Goal: Task Accomplishment & Management: Manage account settings

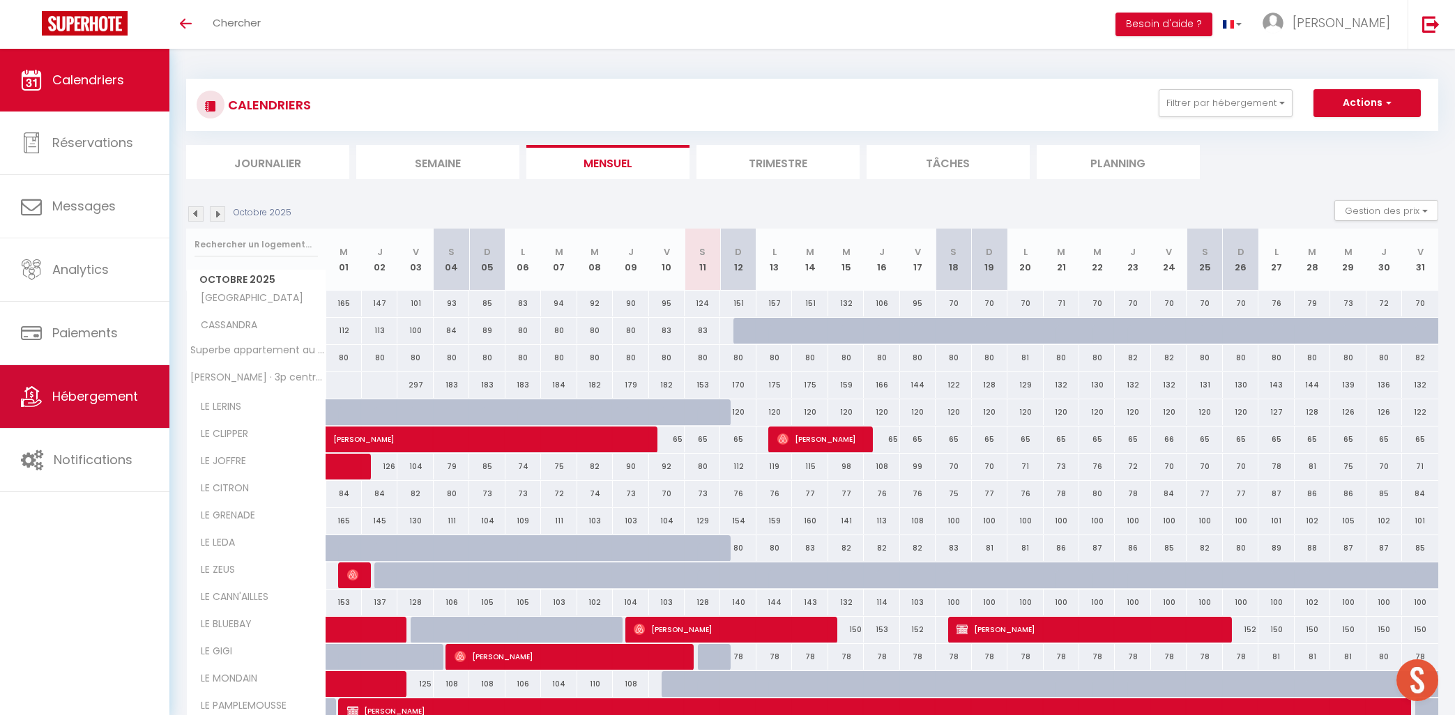
click at [67, 411] on link "Hébergement" at bounding box center [84, 396] width 169 height 63
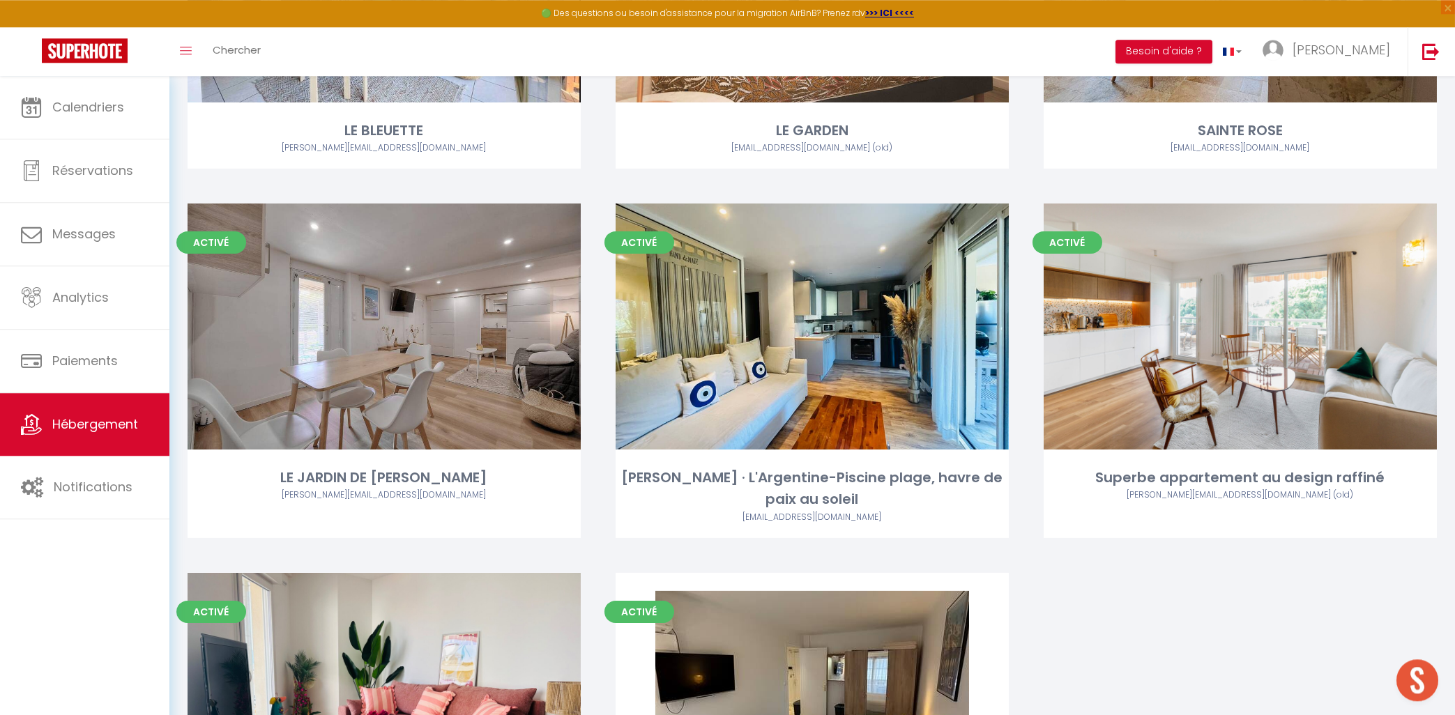
scroll to position [3035, 0]
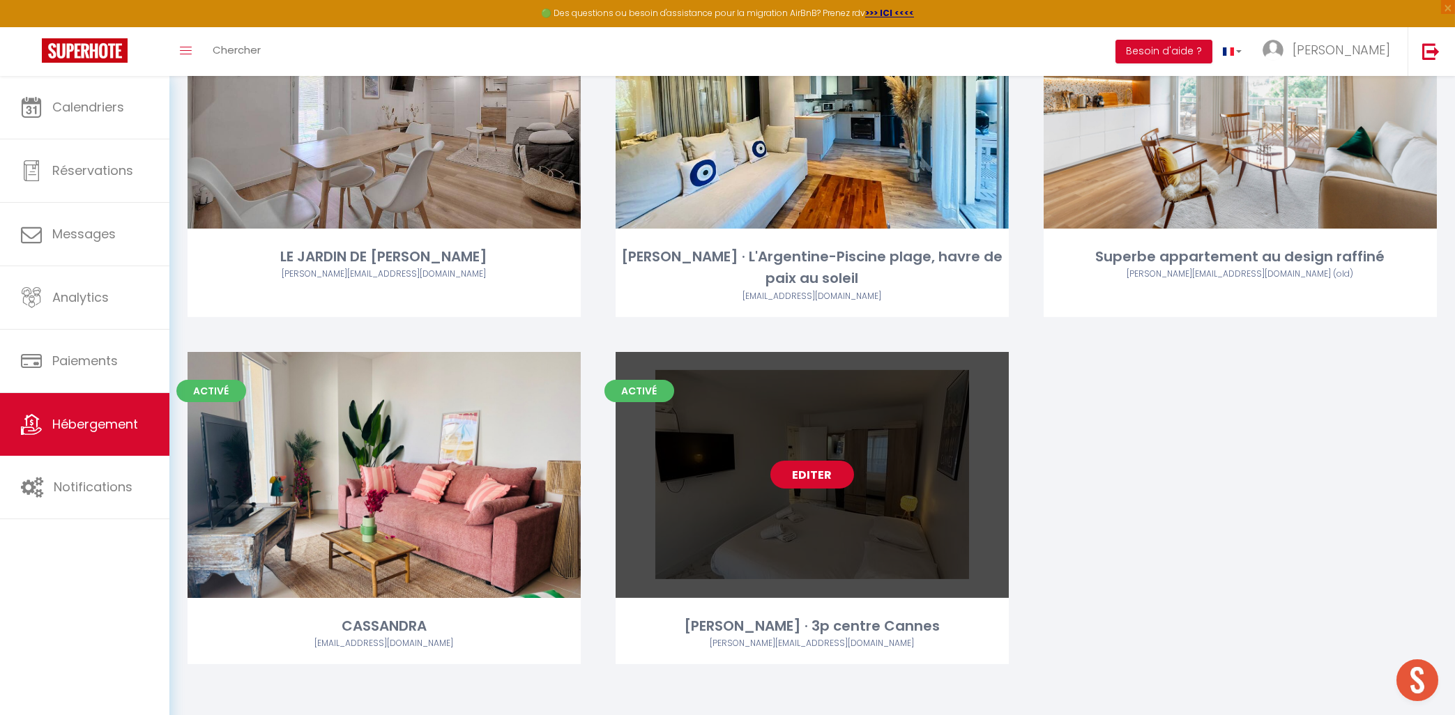
click at [821, 480] on link "Editer" at bounding box center [812, 475] width 84 height 28
select select "3"
select select "2"
select select "1"
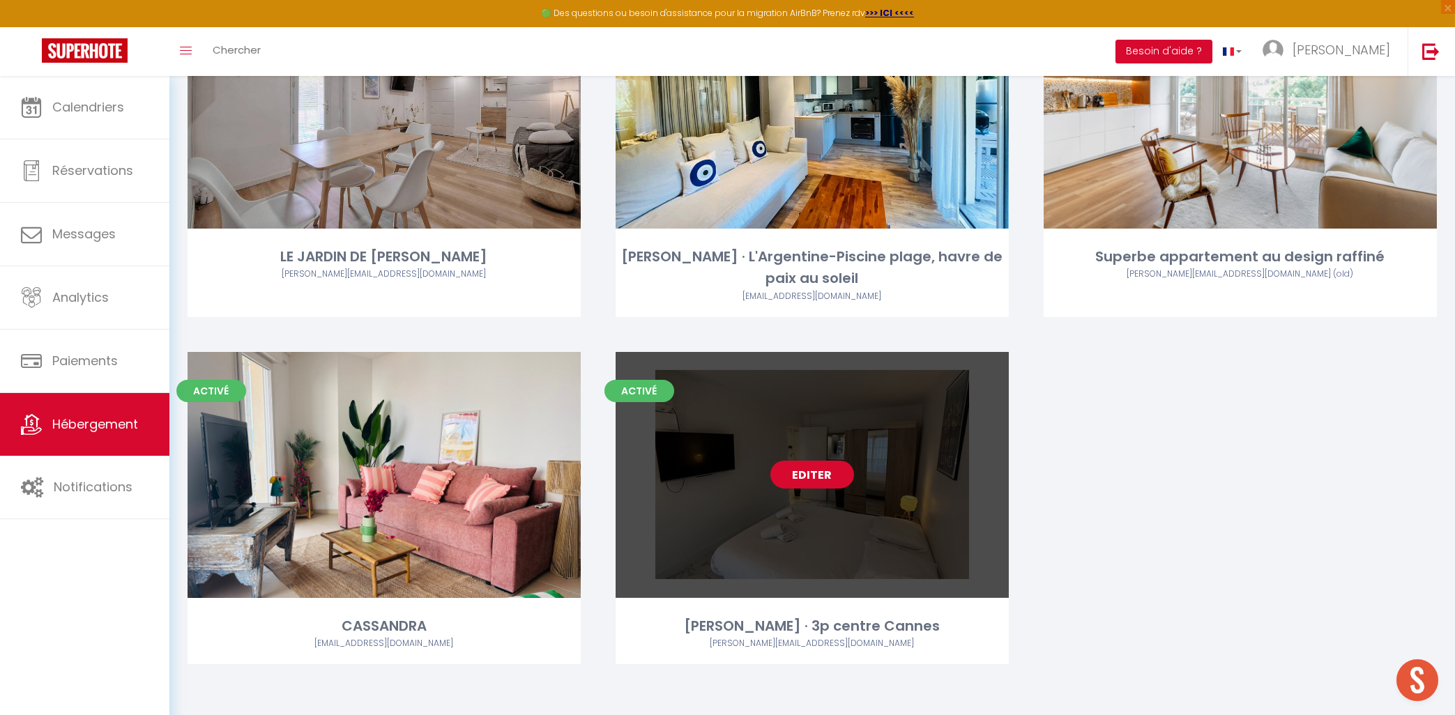
select select
select select "28"
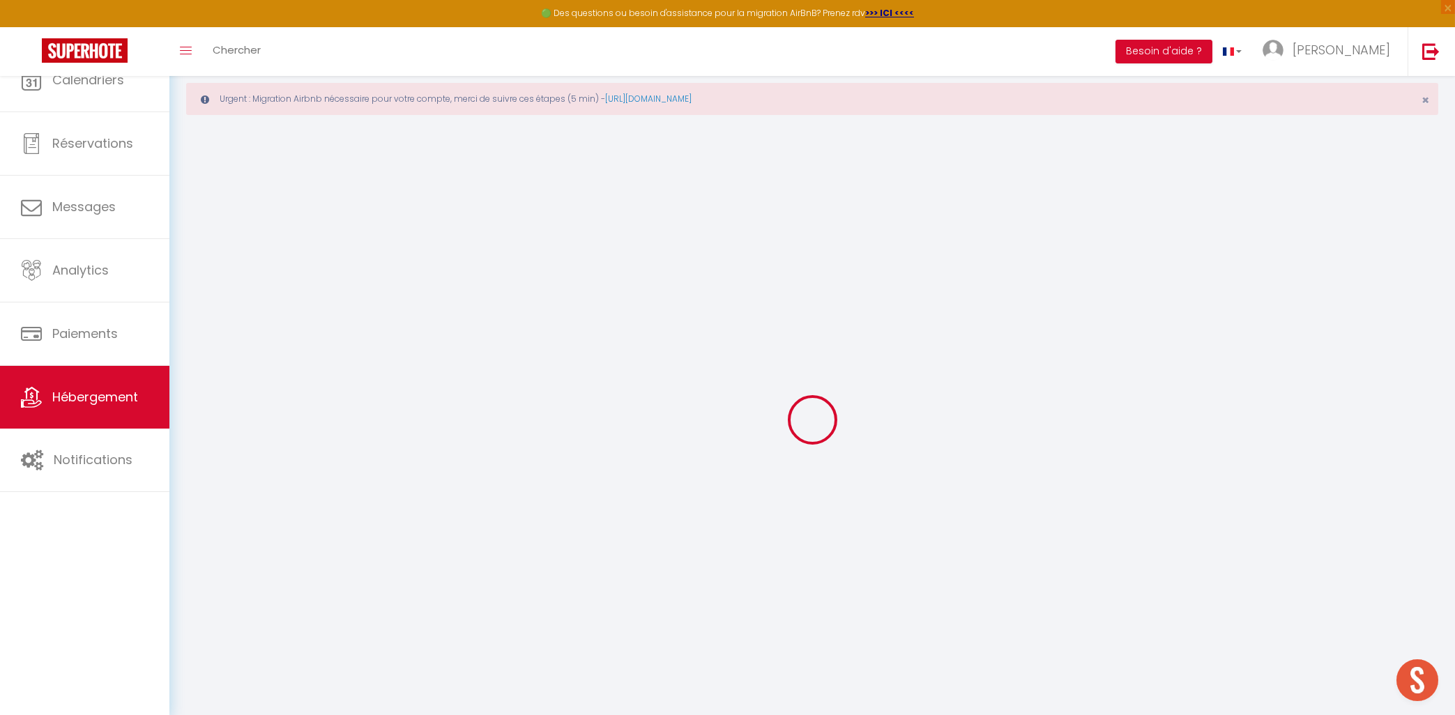
select select
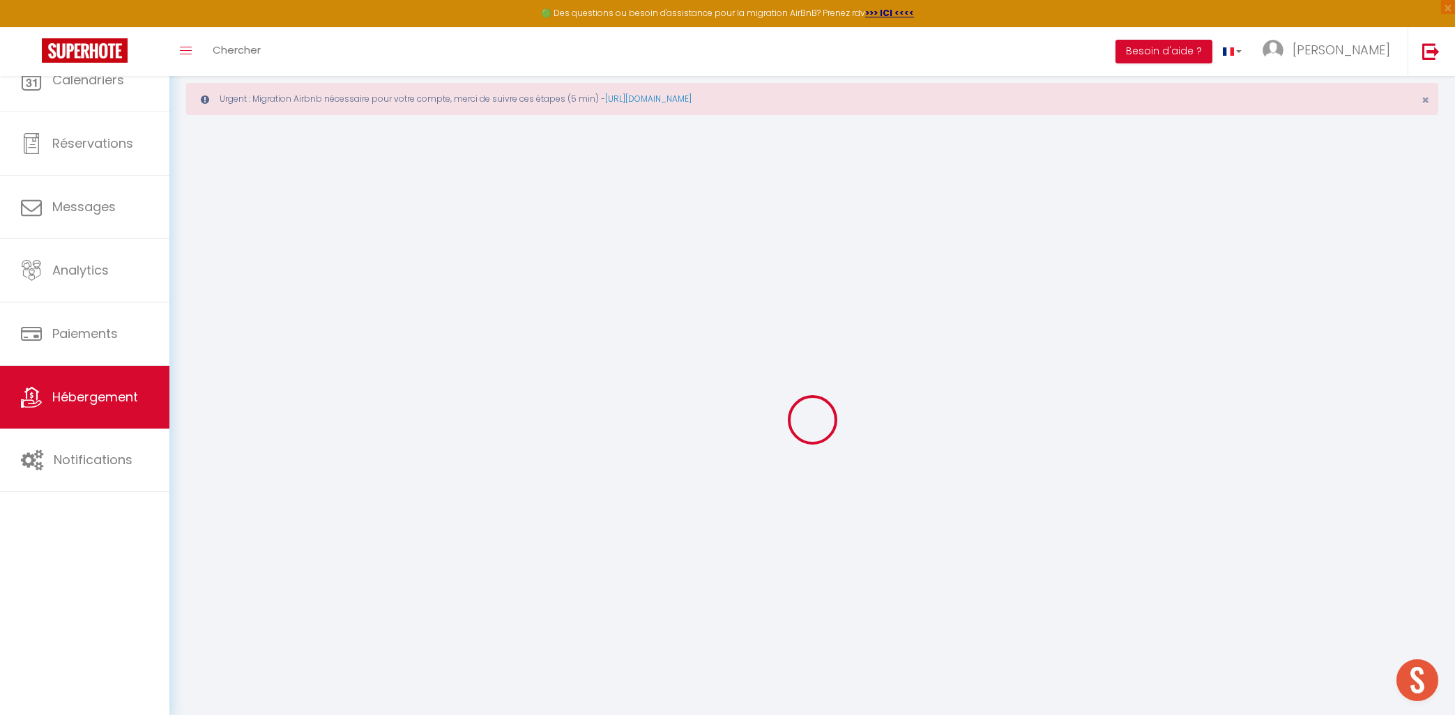
select select
checkbox input "false"
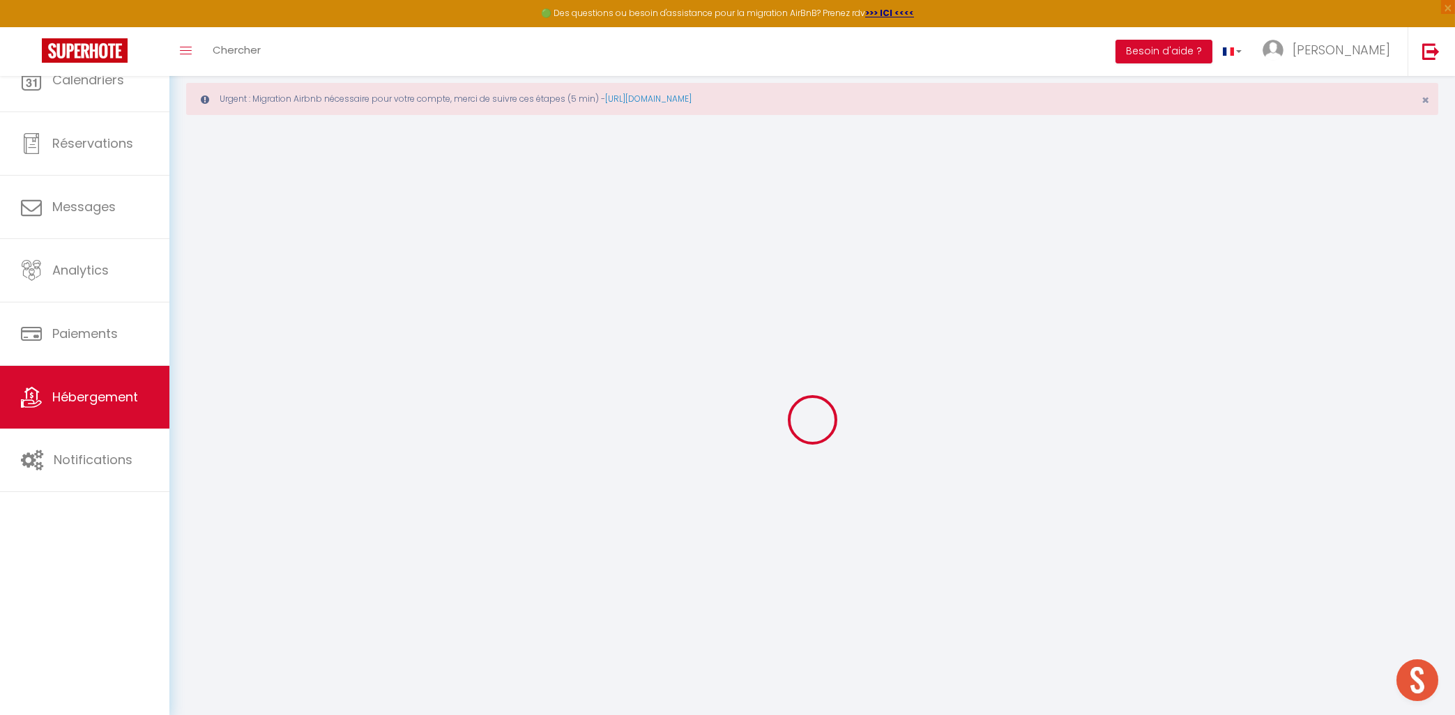
select select
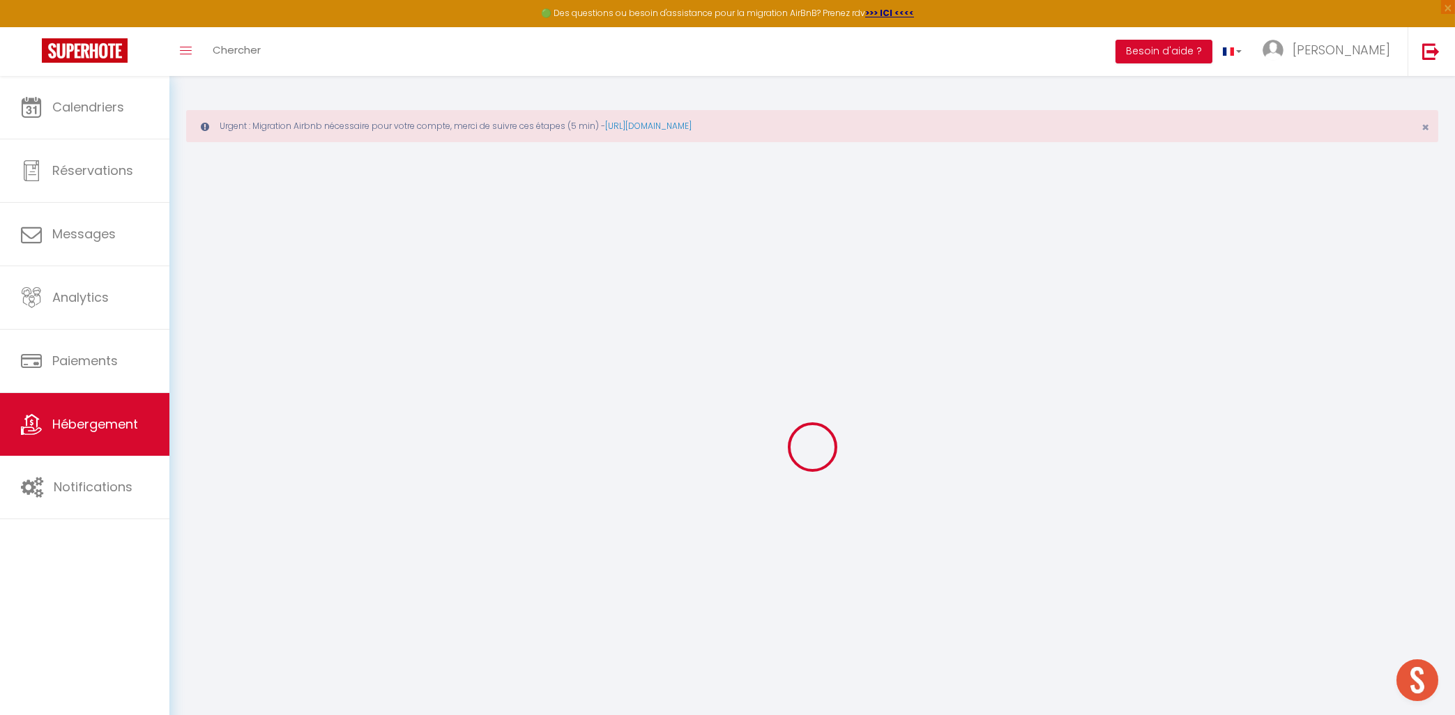
select select
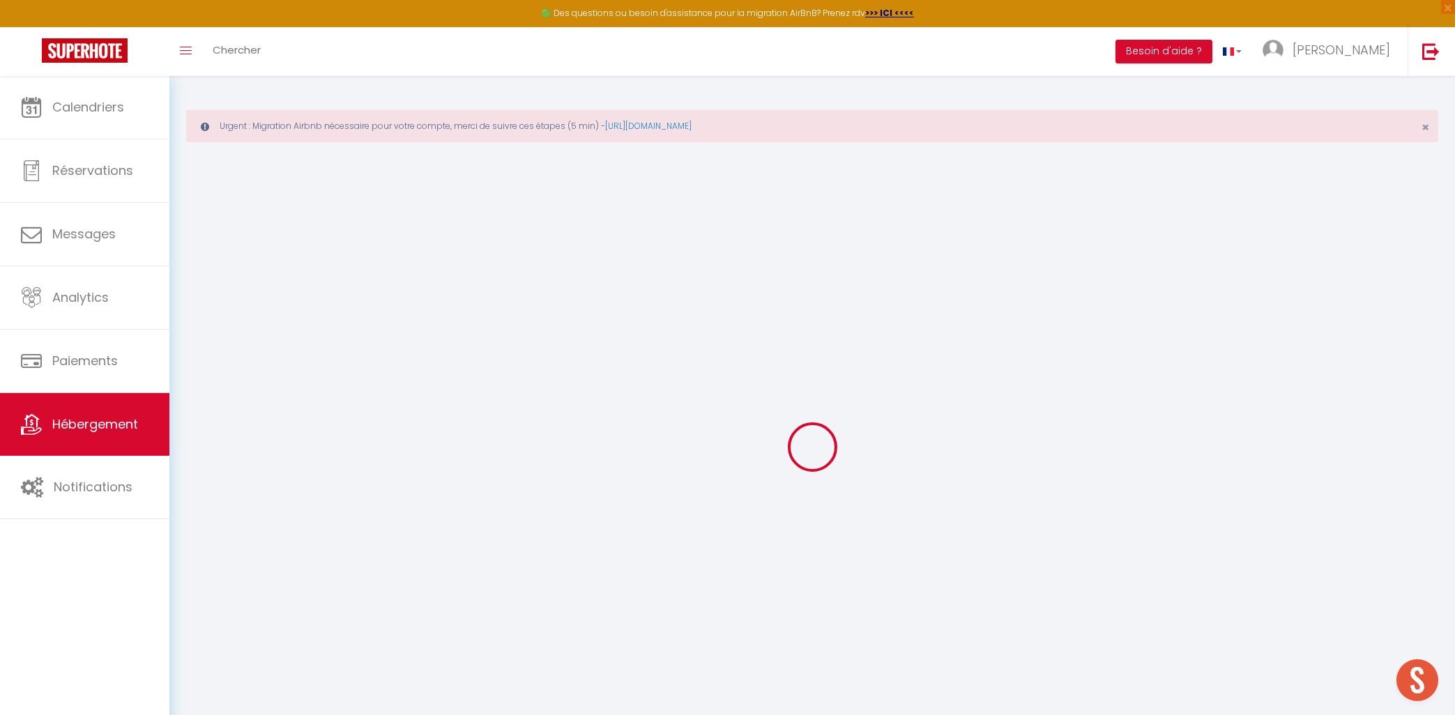
select select
checkbox input "false"
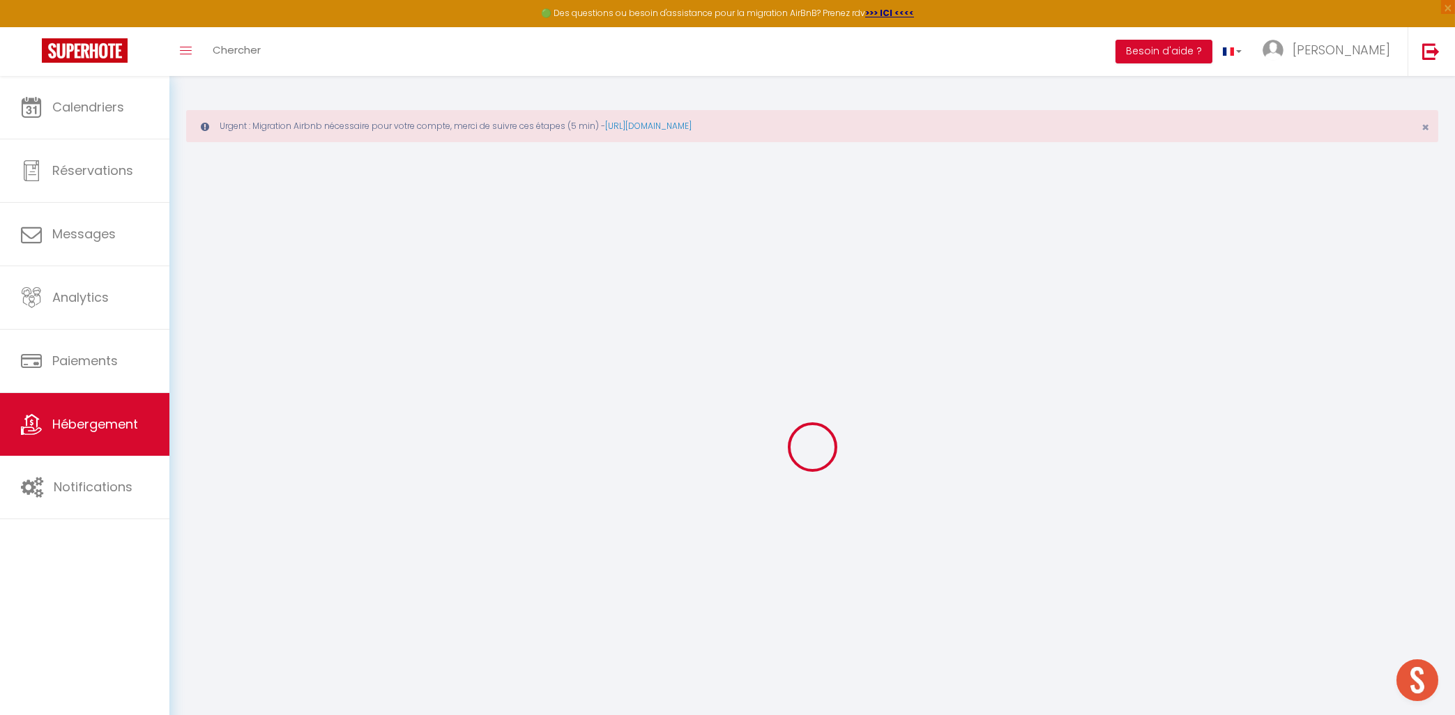
select select
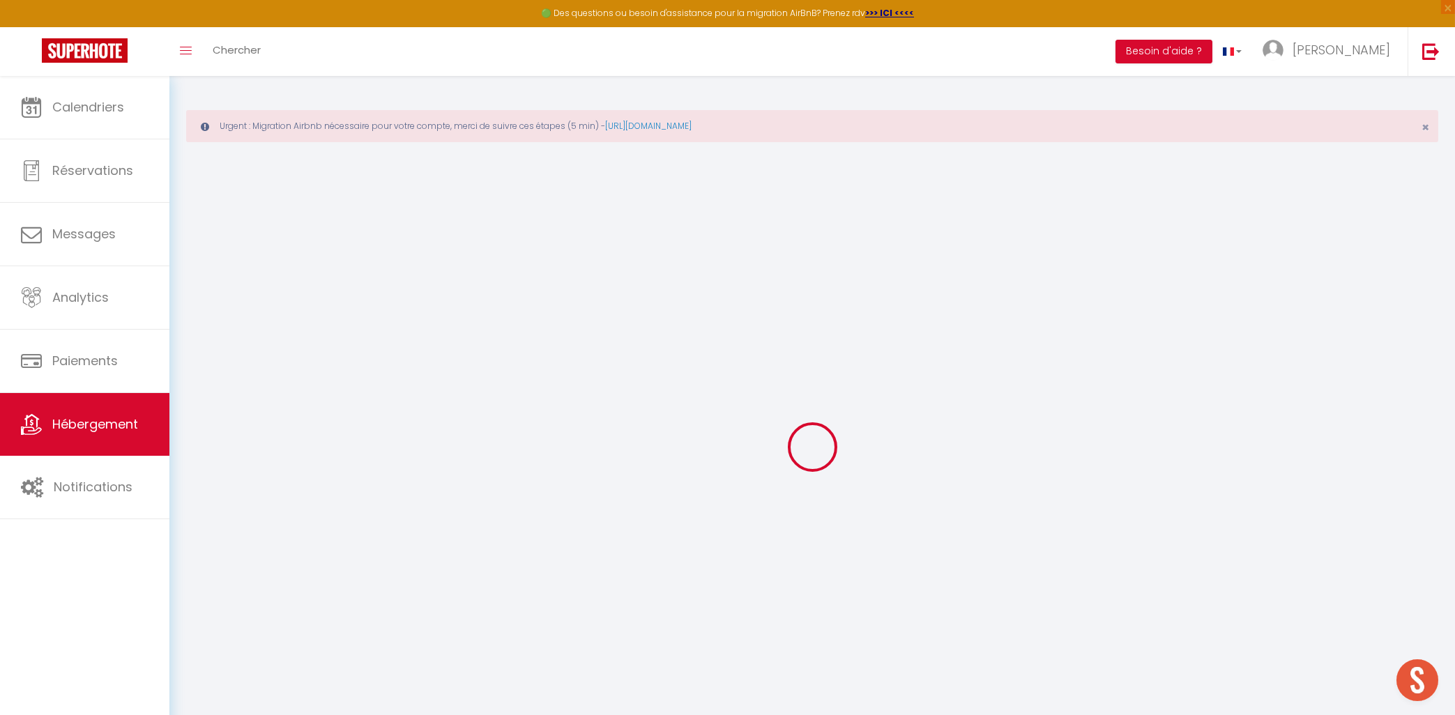
select select
checkbox input "false"
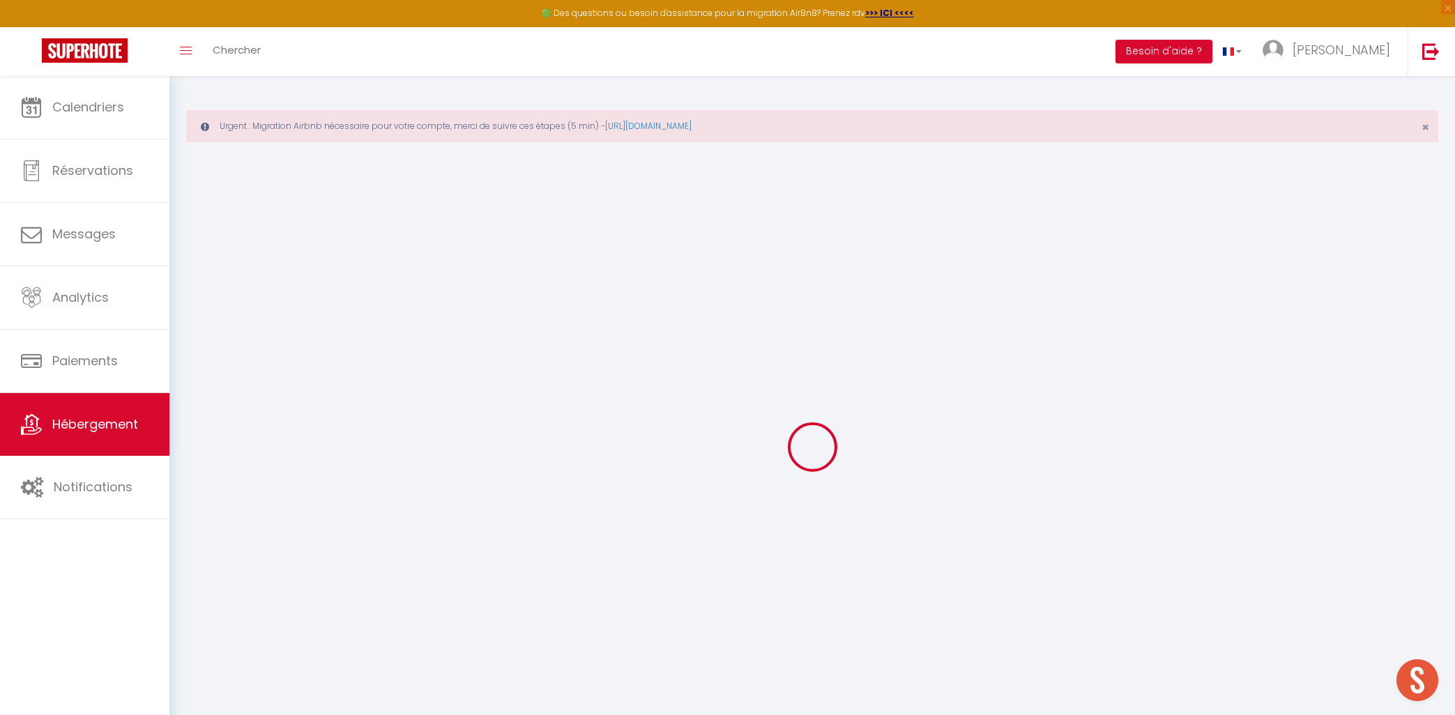
checkbox input "false"
select select
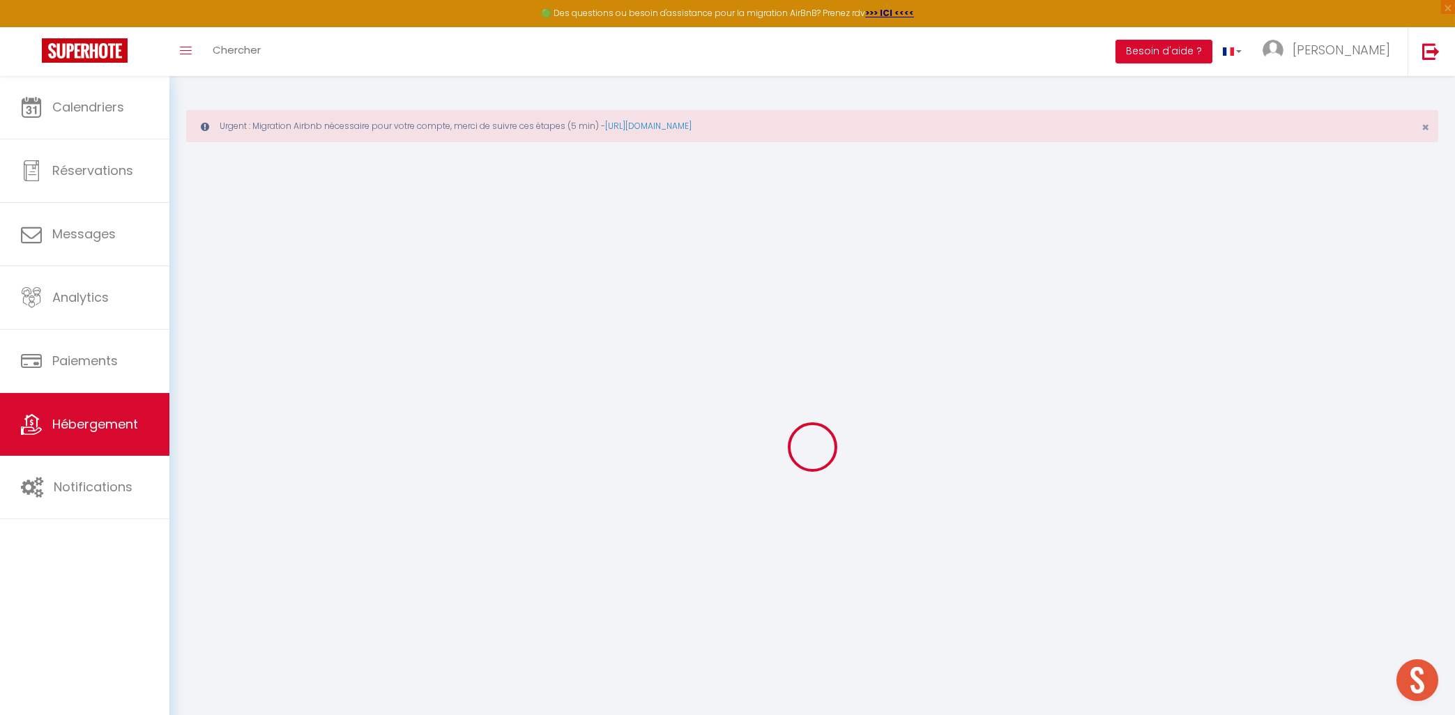
select select
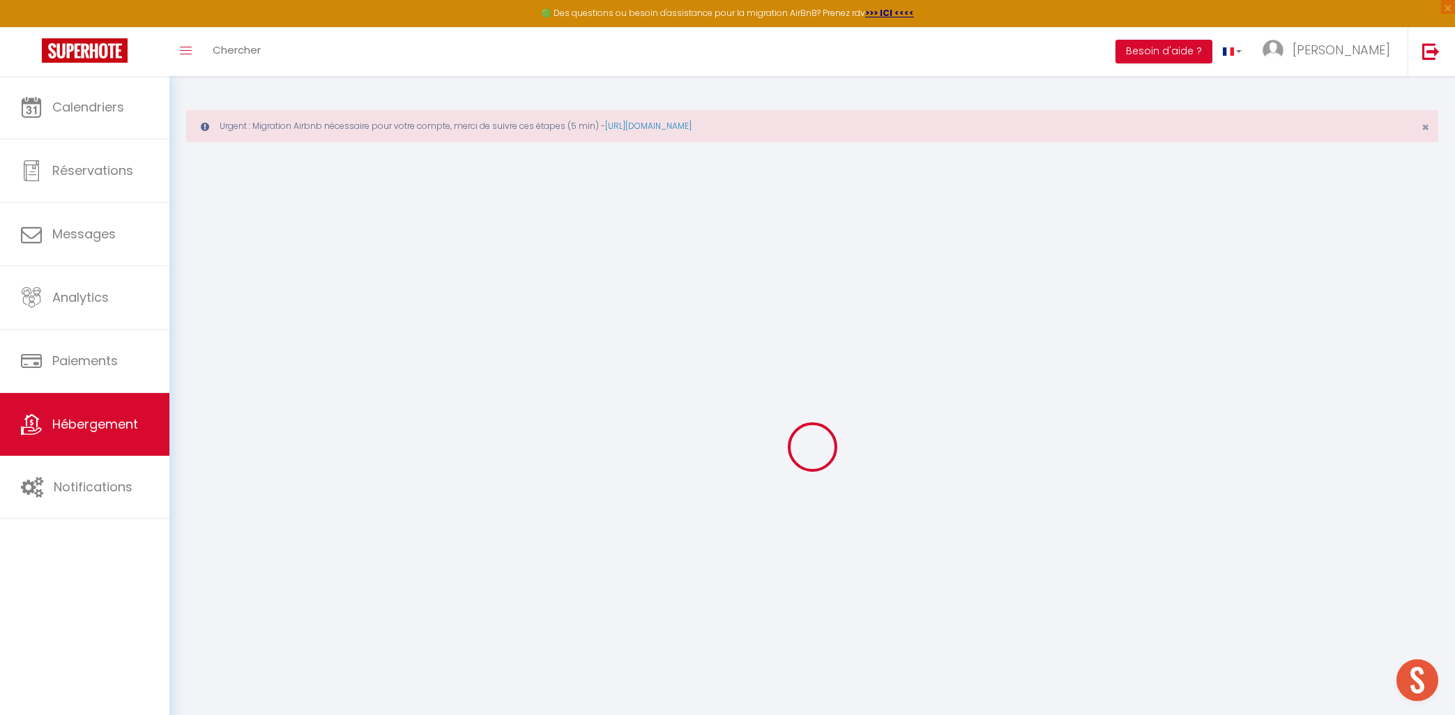
checkbox input "false"
select select
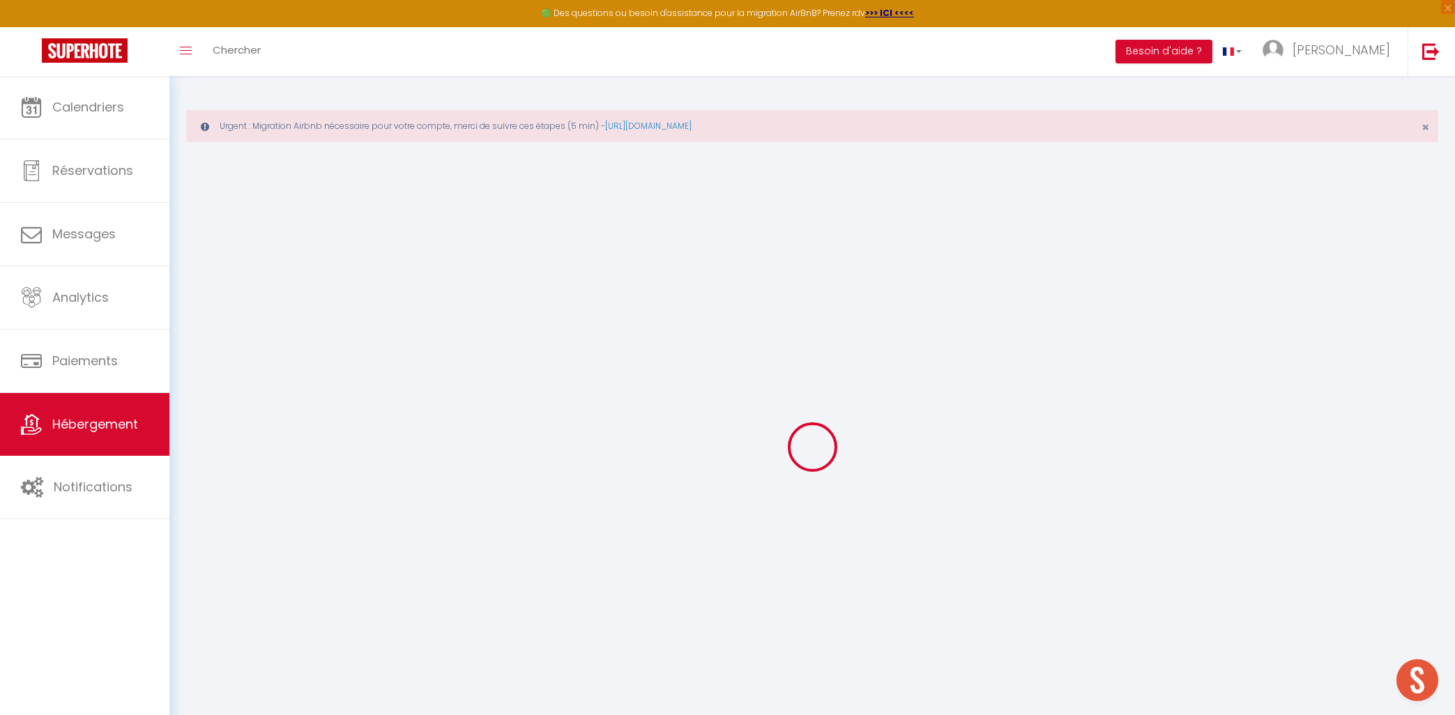
select select
type input "[PERSON_NAME] · 3p centre Cannes"
select select "5"
select select "2"
type input "500"
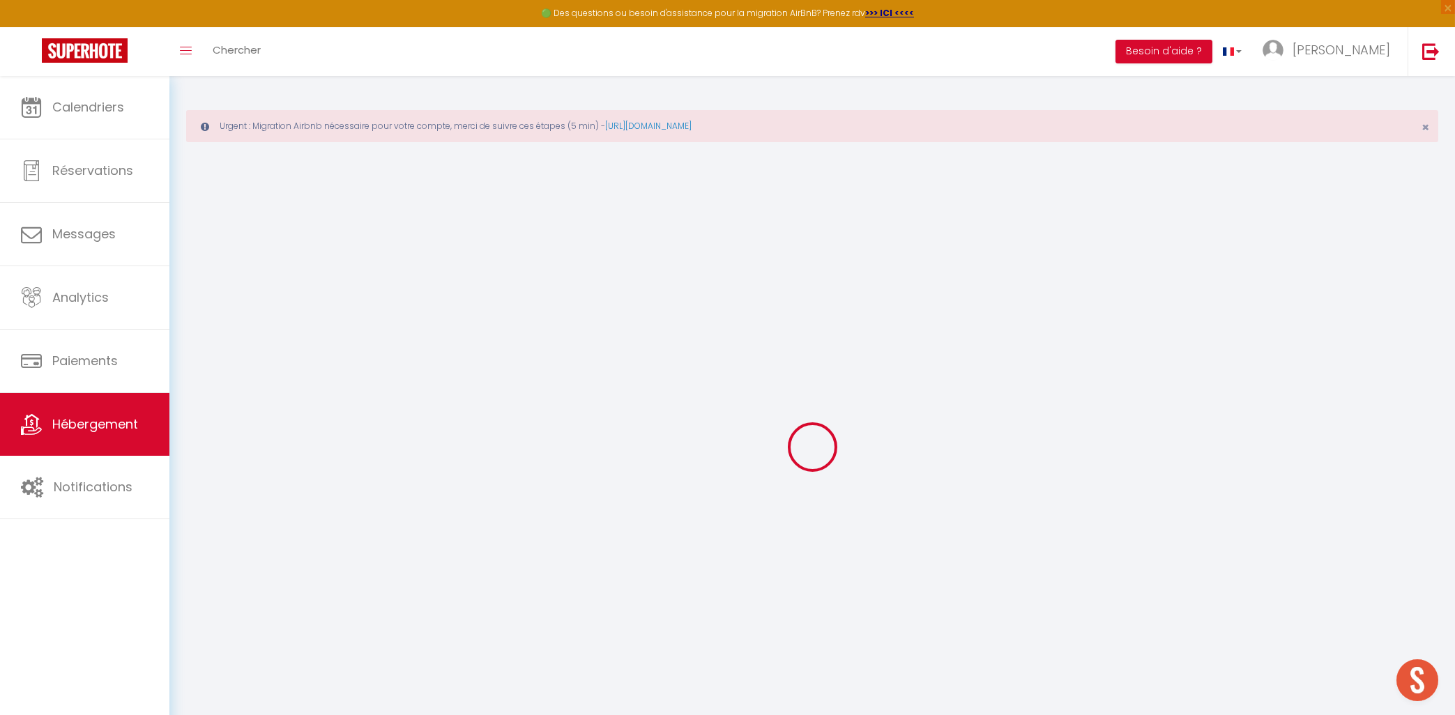
select select
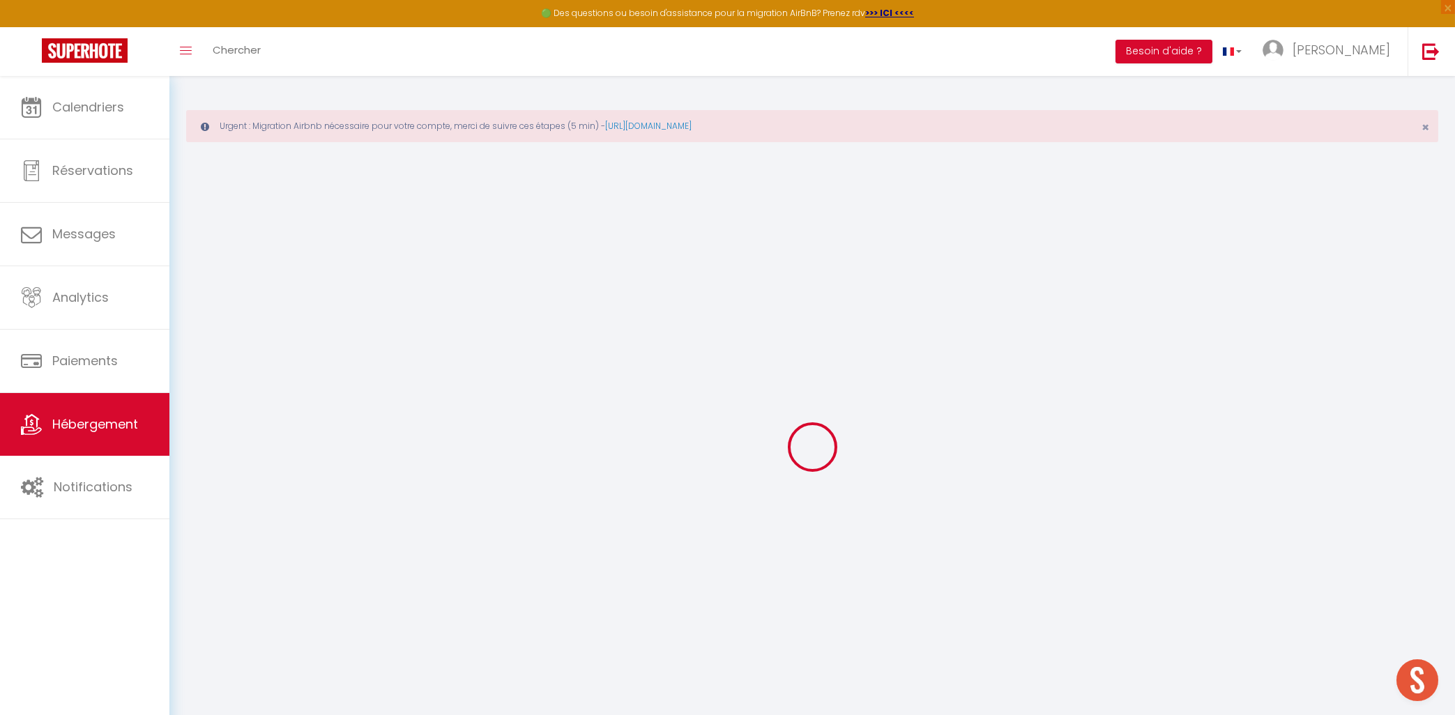
type input "[STREET_ADDRESS]"
type input "06400"
type input "Cannes"
type input "[PERSON_NAME][EMAIL_ADDRESS][DOMAIN_NAME]"
select select
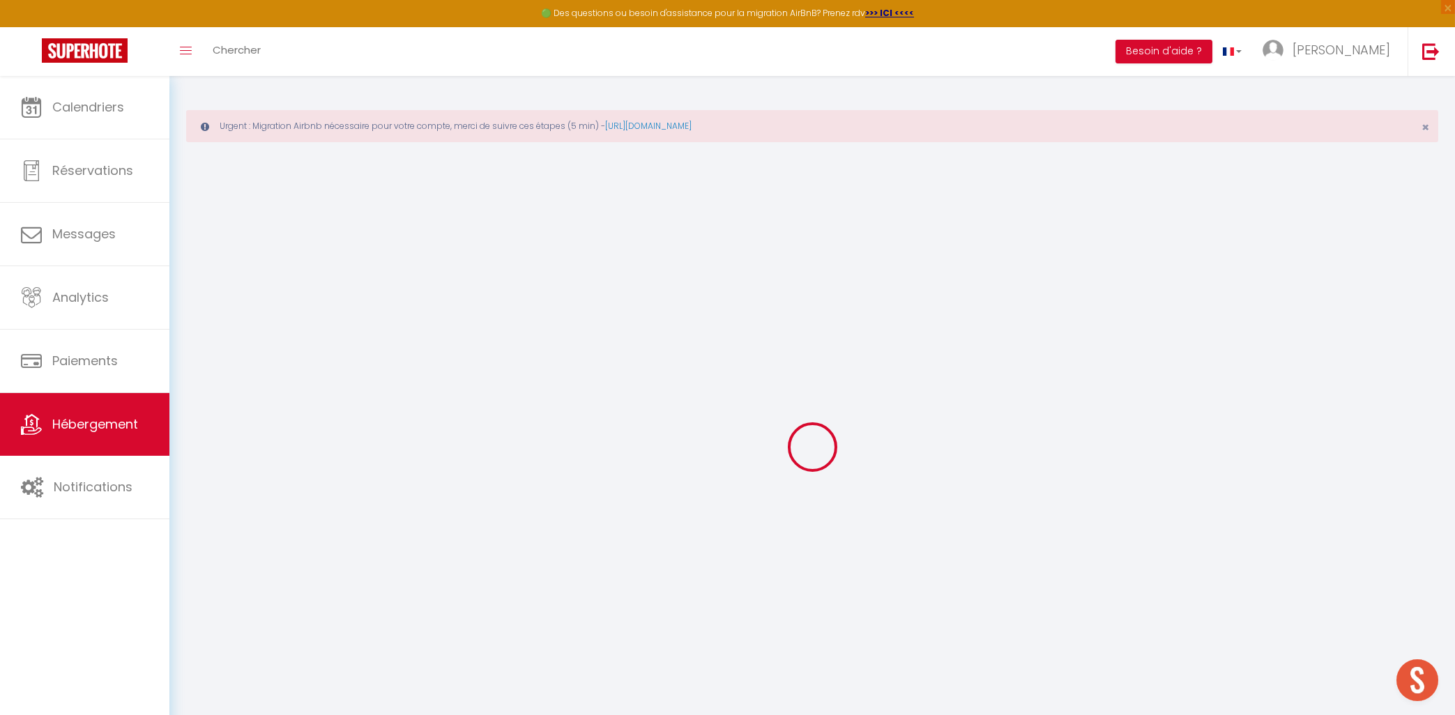
checkbox input "false"
type input "0"
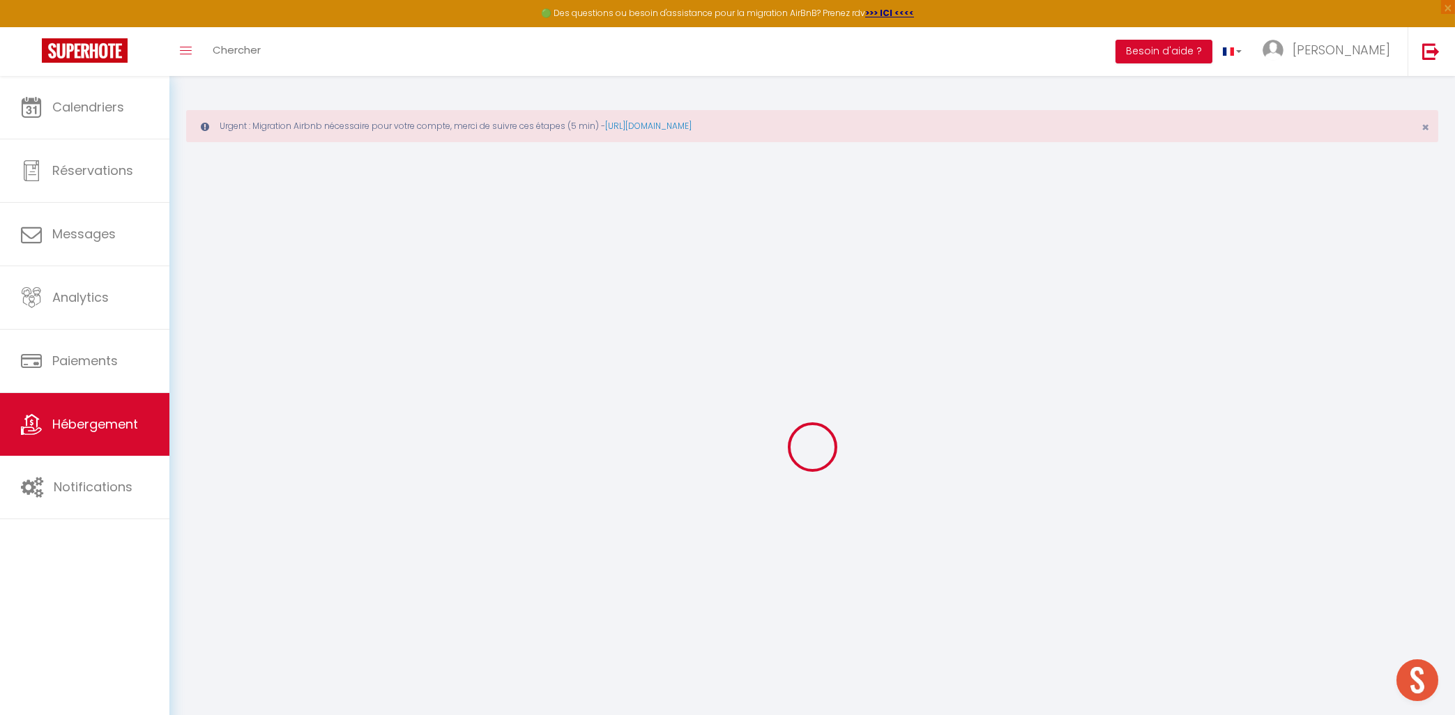
type input "0"
select select
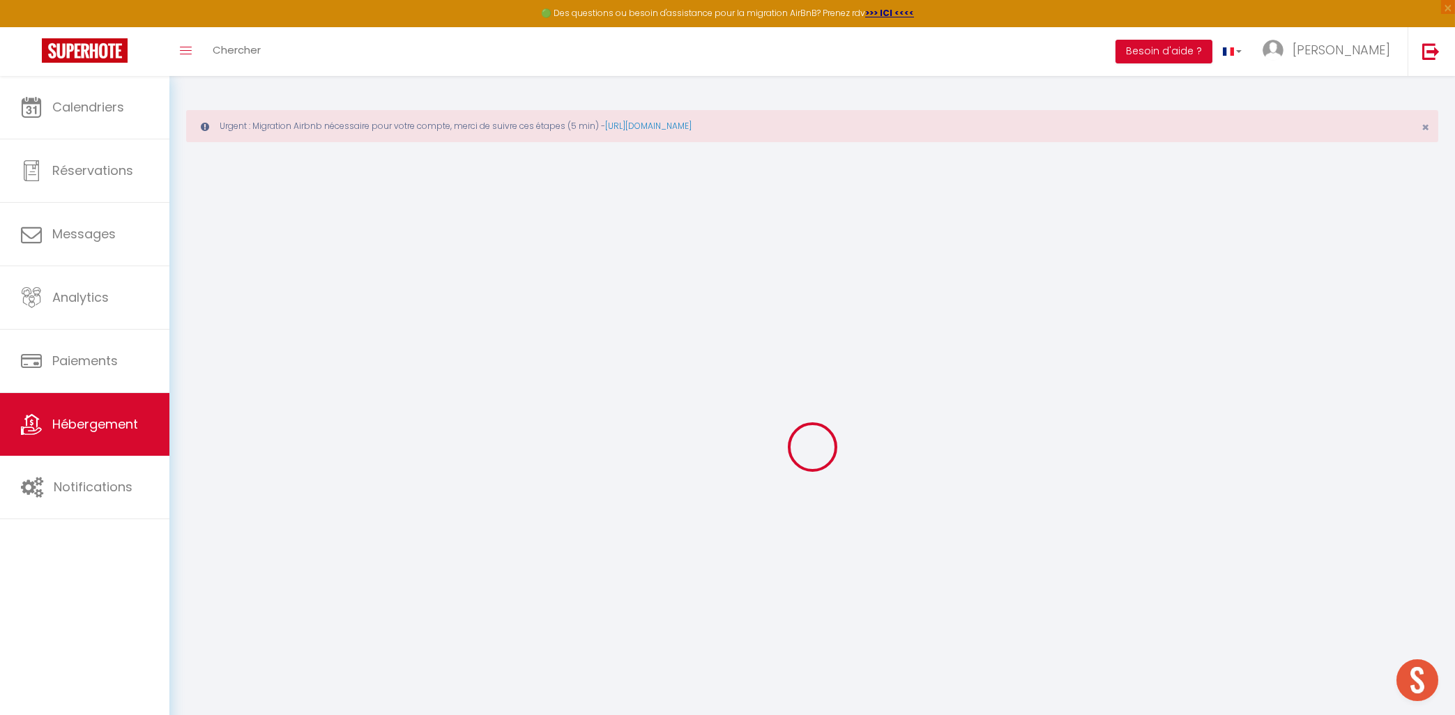
select select
checkbox input "false"
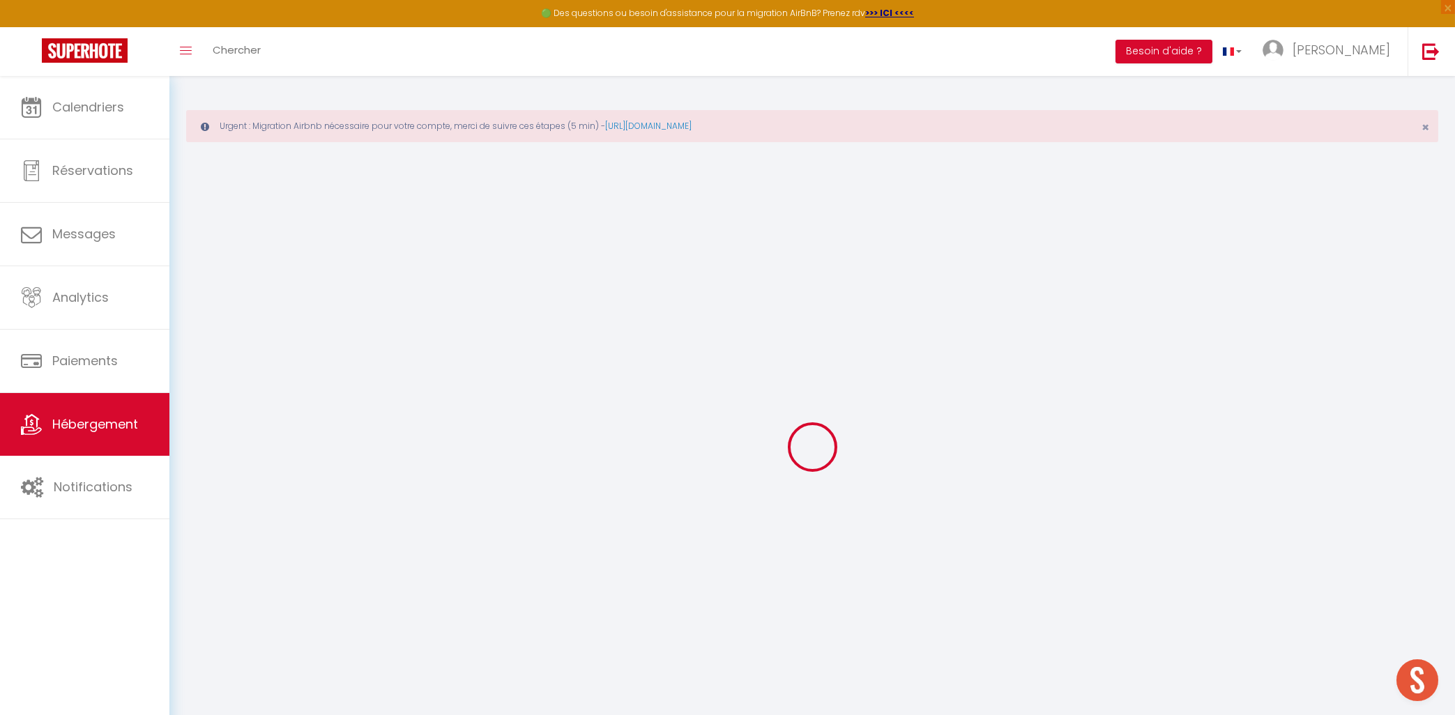
checkbox input "false"
select select
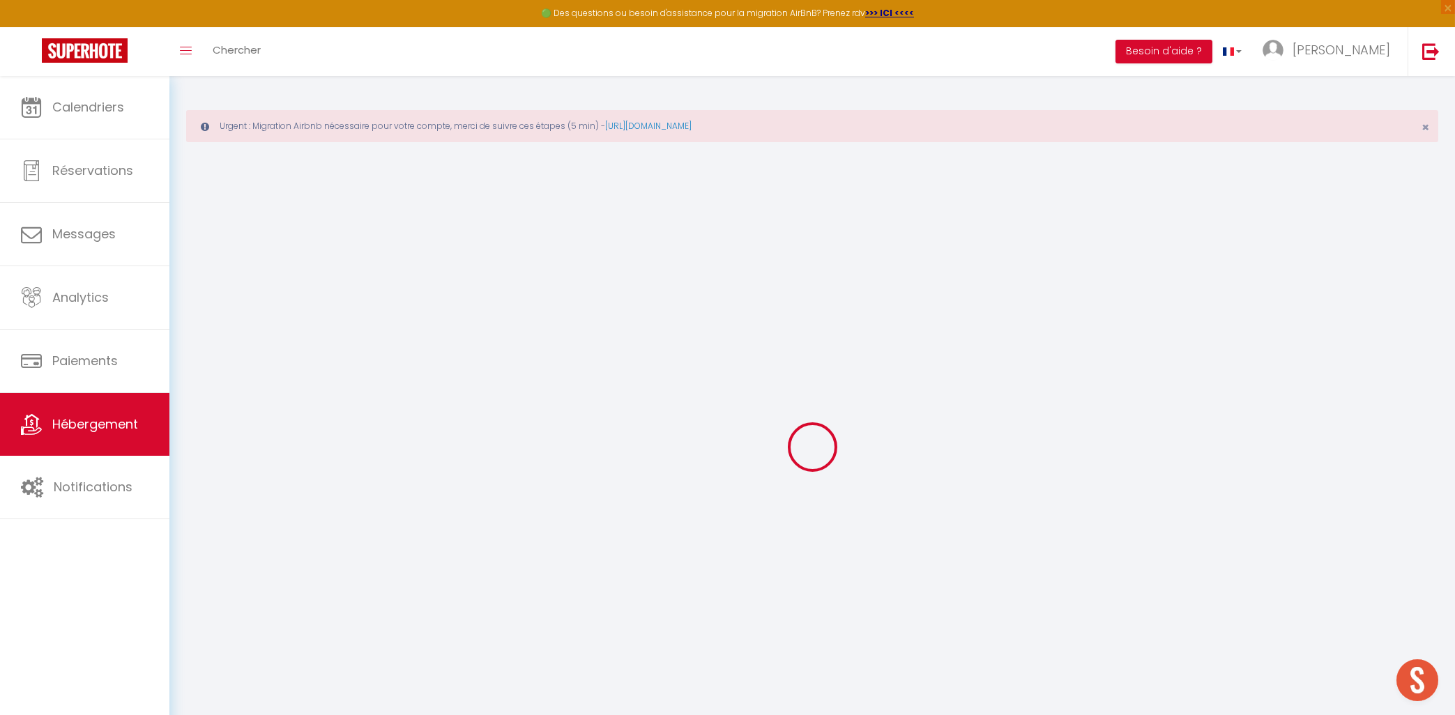
select select
checkbox input "false"
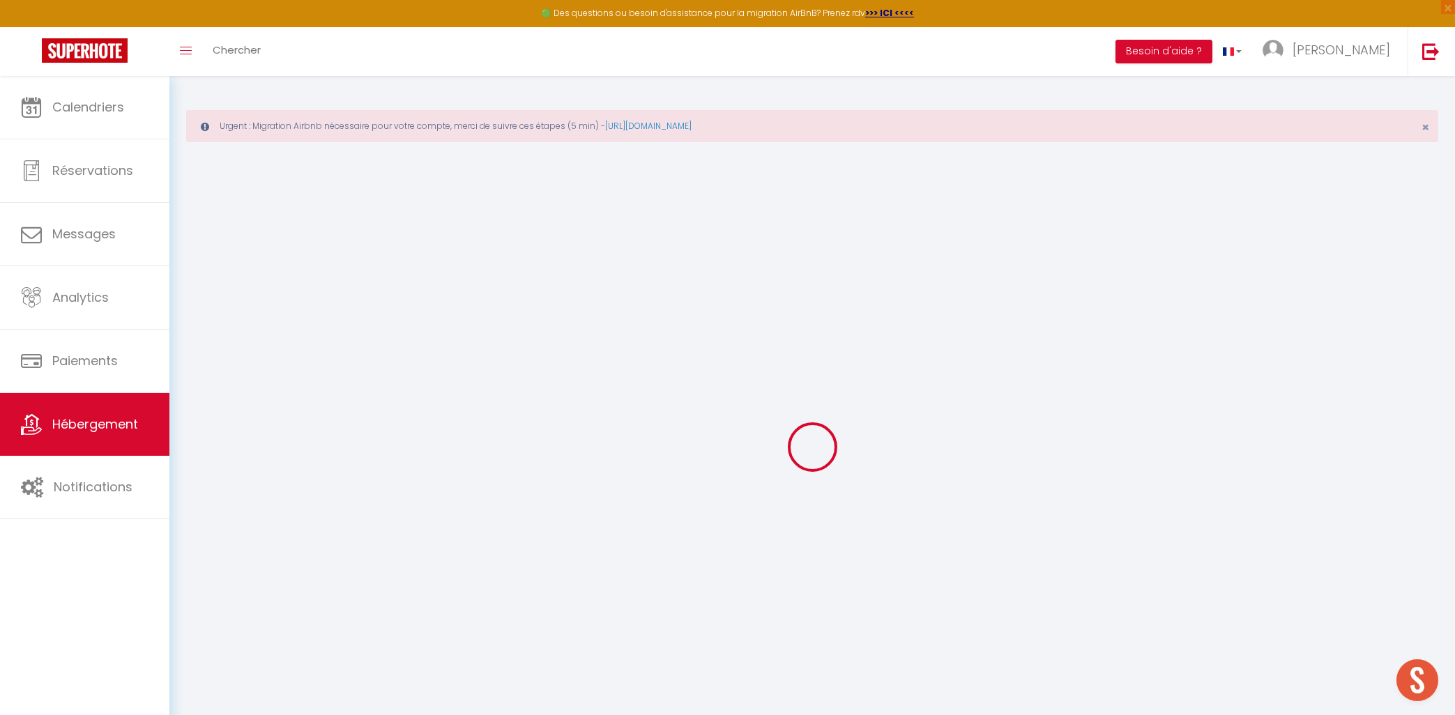
checkbox input "false"
select select
checkbox input "false"
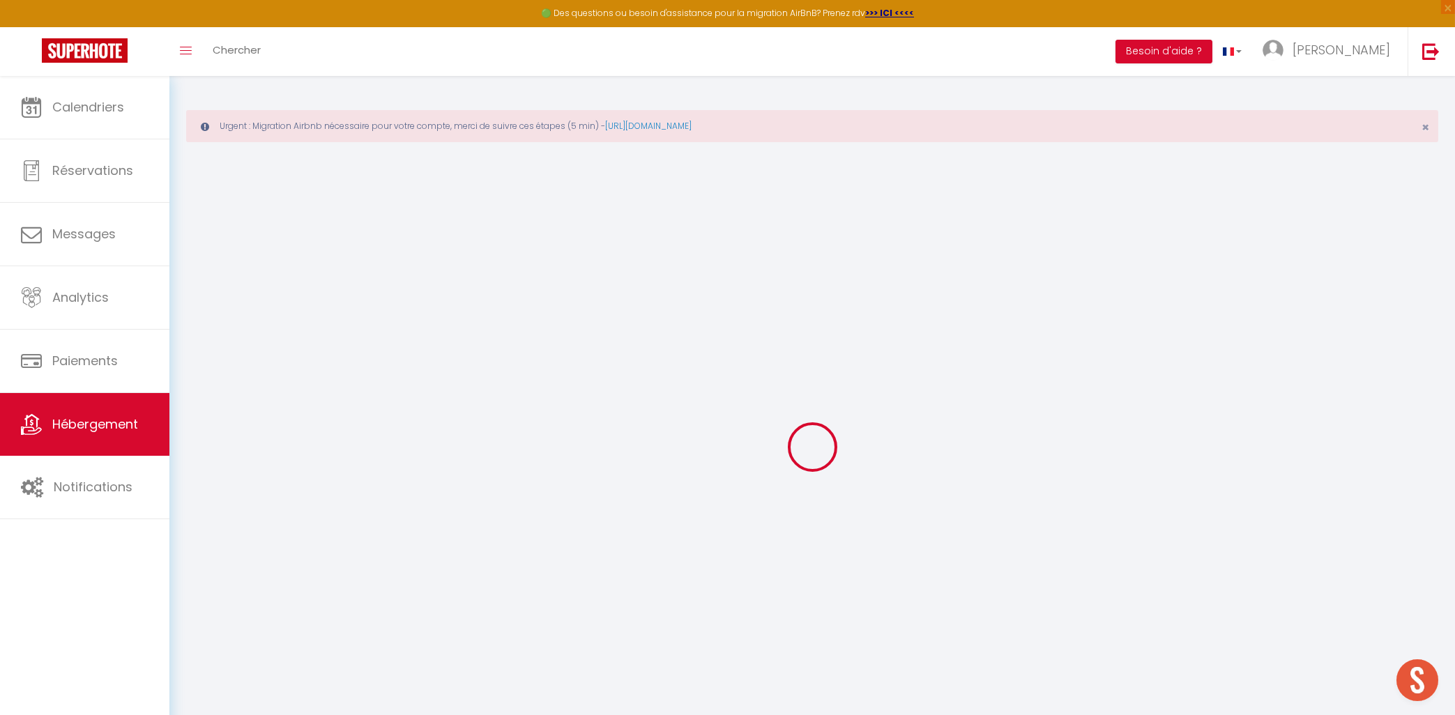
checkbox input "false"
select select
select select "23:45"
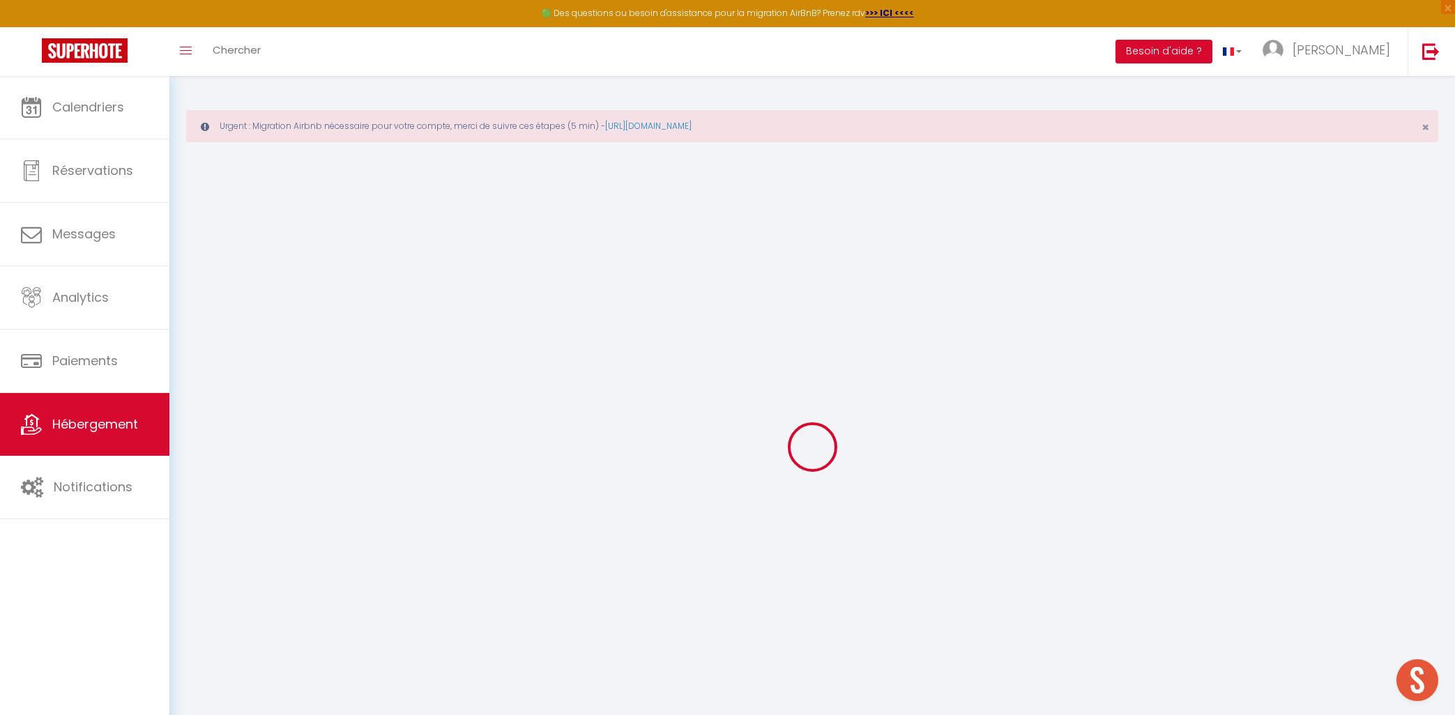
select select "12:00"
select select "30"
select select "120"
select select
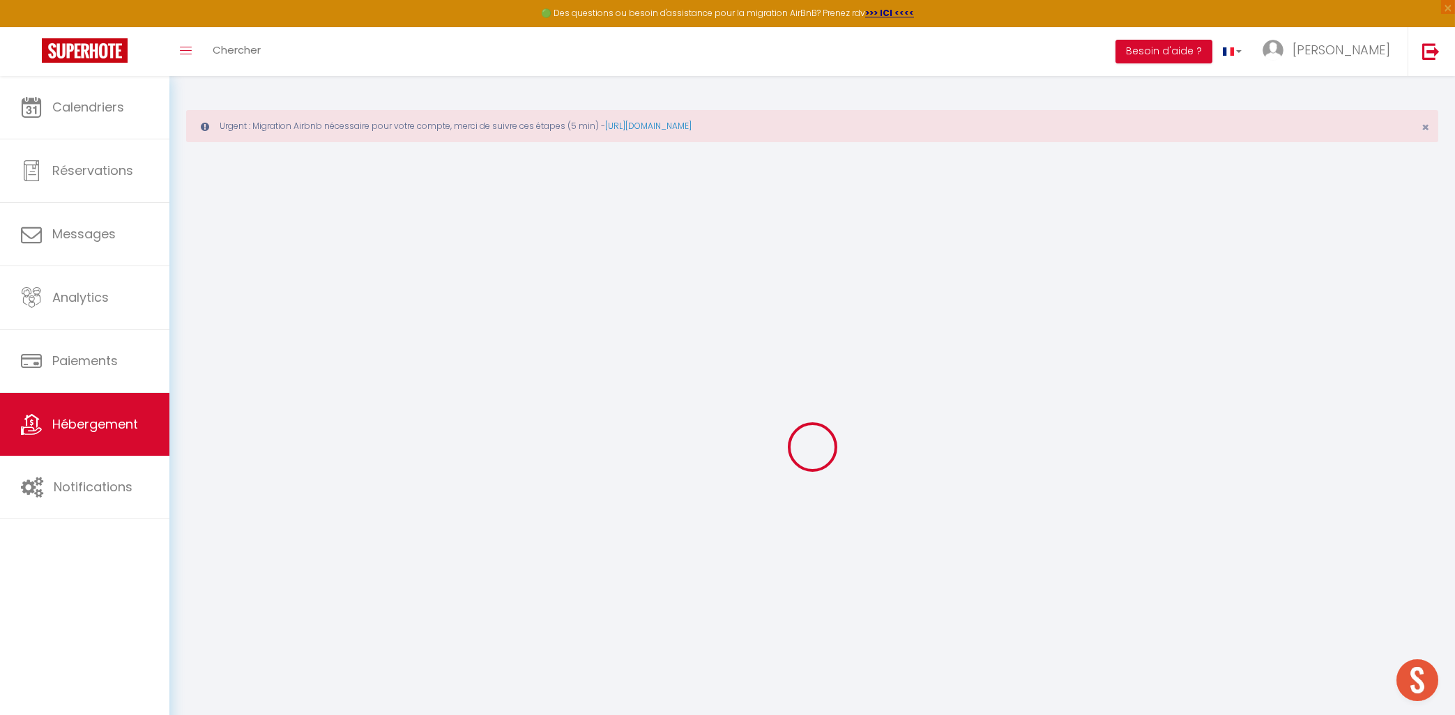
checkbox input "false"
select select
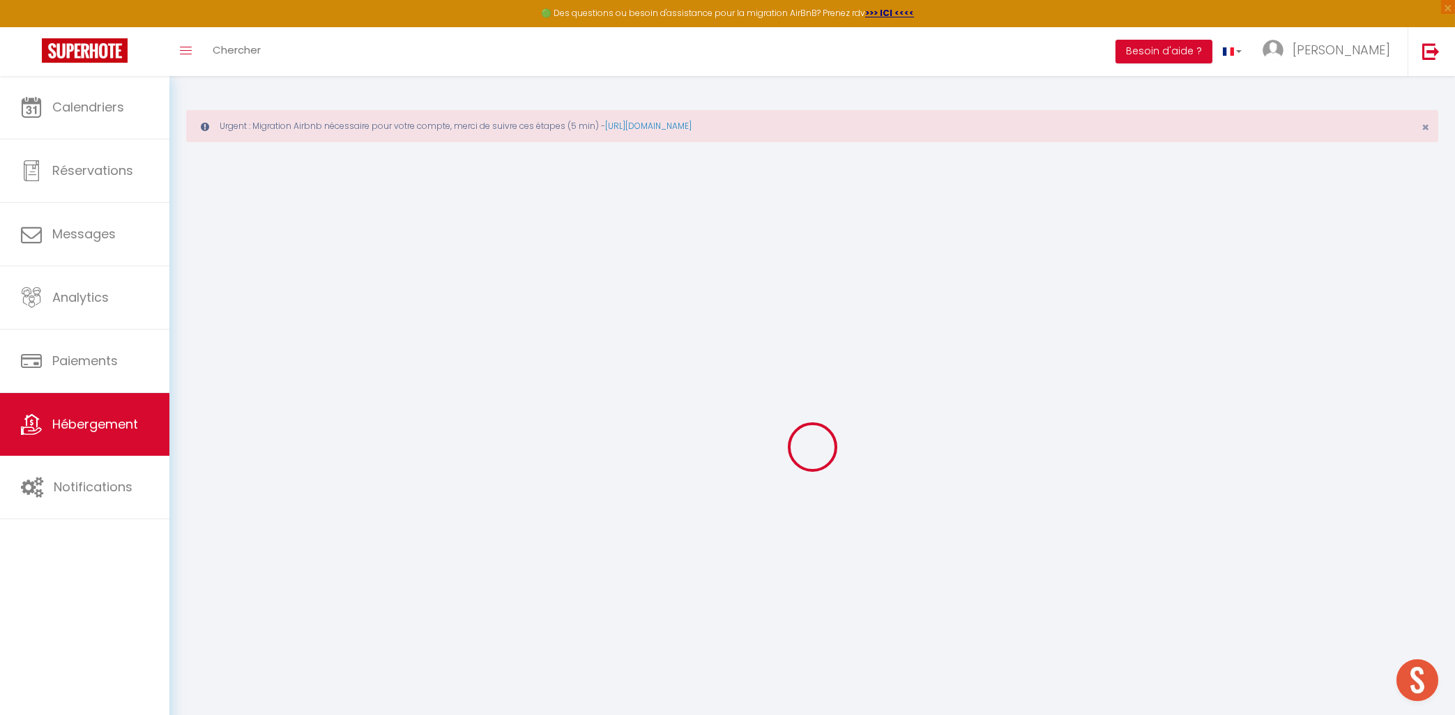
select select
checkbox input "false"
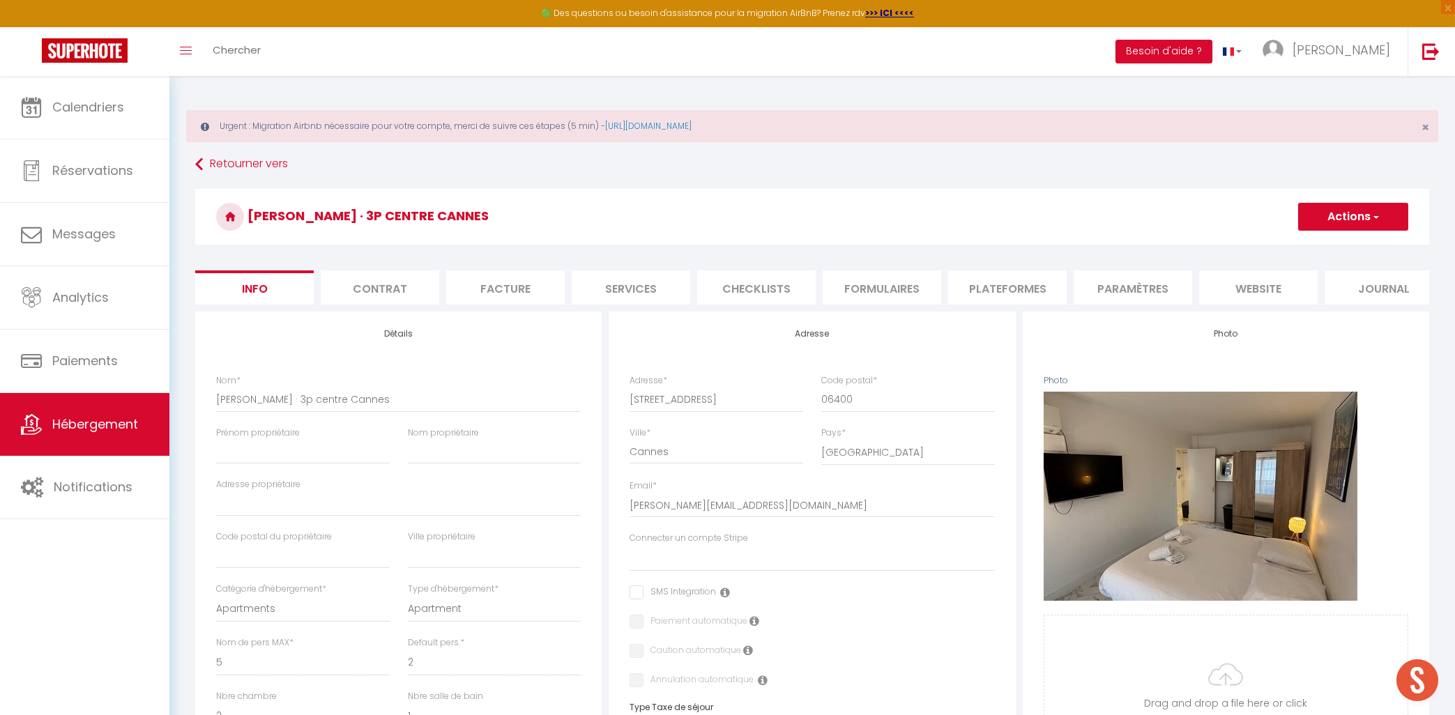
select select
checkbox input "false"
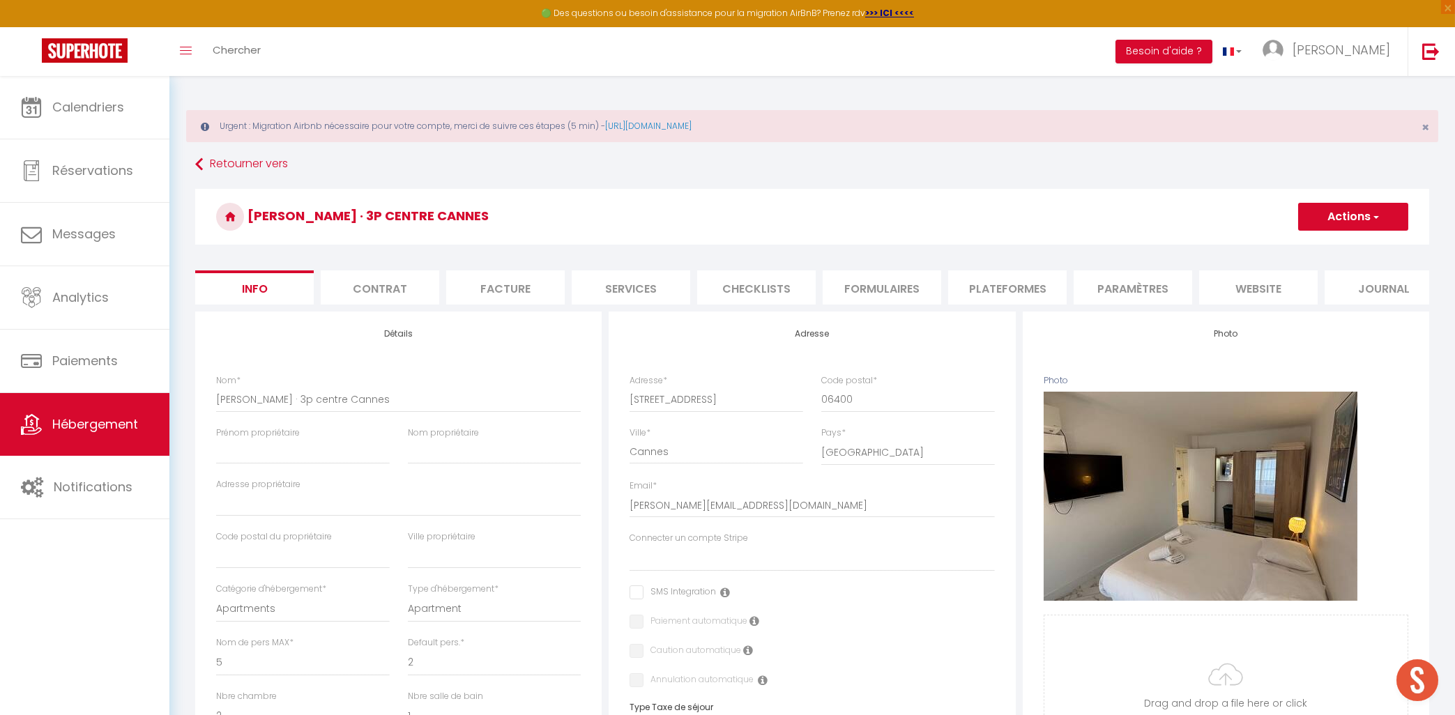
checkbox input "false"
click at [1023, 287] on li "Plateformes" at bounding box center [1007, 288] width 119 height 34
select select
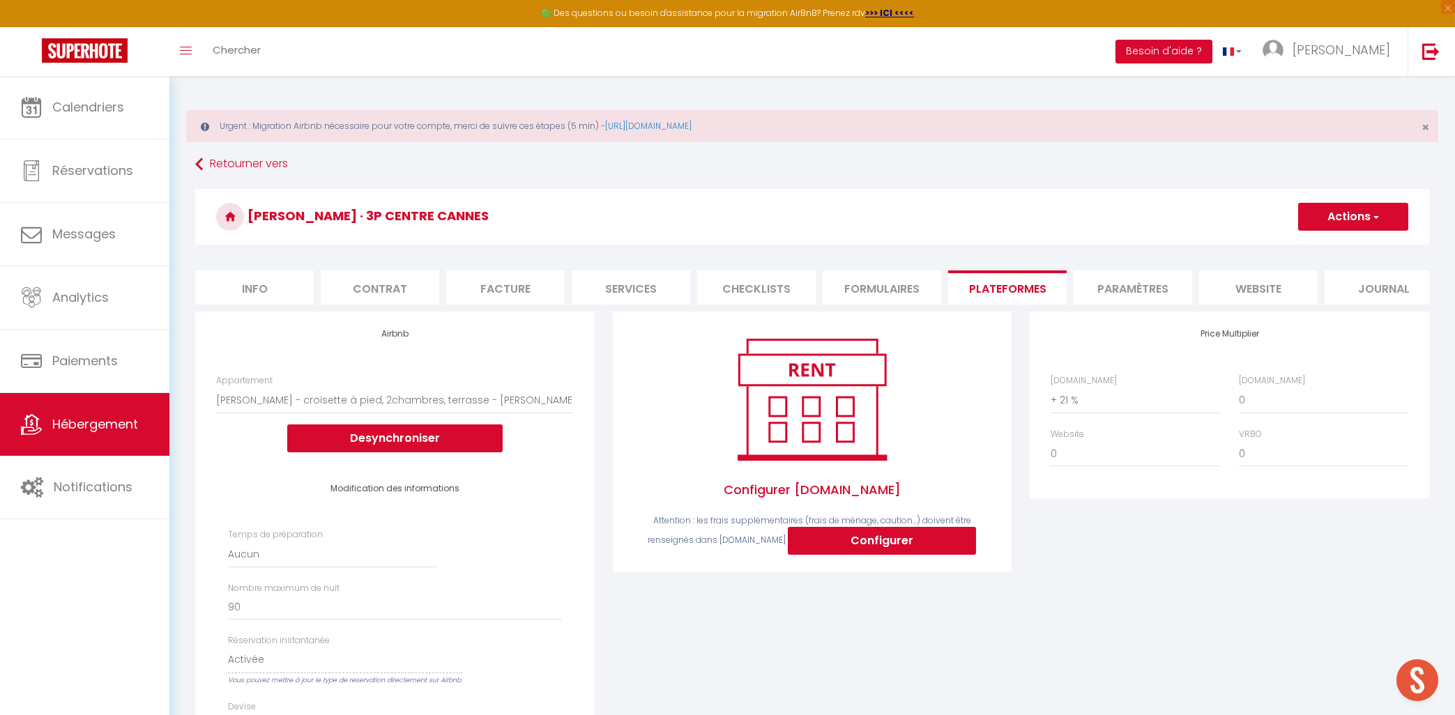
click at [1262, 382] on label "[DOMAIN_NAME]" at bounding box center [1272, 380] width 66 height 13
click at [1262, 387] on select "0 + 1 % + 2 % + 3 % + 4 % + 5 % + 6 % + 7 % + 8 % + 9 %" at bounding box center [1323, 400] width 169 height 26
click at [1239, 387] on select "0 + 1 % + 2 % + 3 % + 4 % + 5 % + 6 % + 7 % + 8 % + 9 %" at bounding box center [1323, 400] width 169 height 26
select select "+ 40 %"
click option "+ 40 %" at bounding box center [0, 0] width 0 height 0
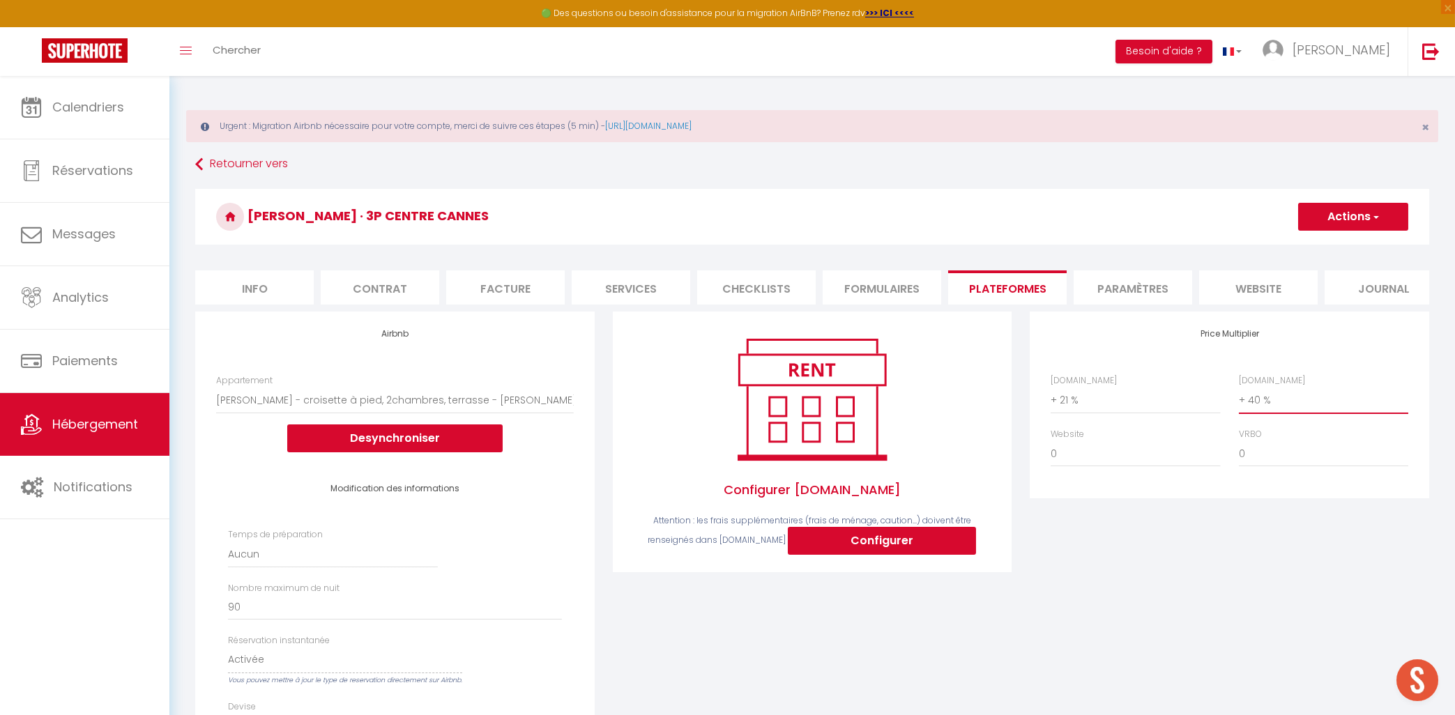
select select
click at [906, 541] on button "Configurer" at bounding box center [882, 541] width 188 height 28
select select
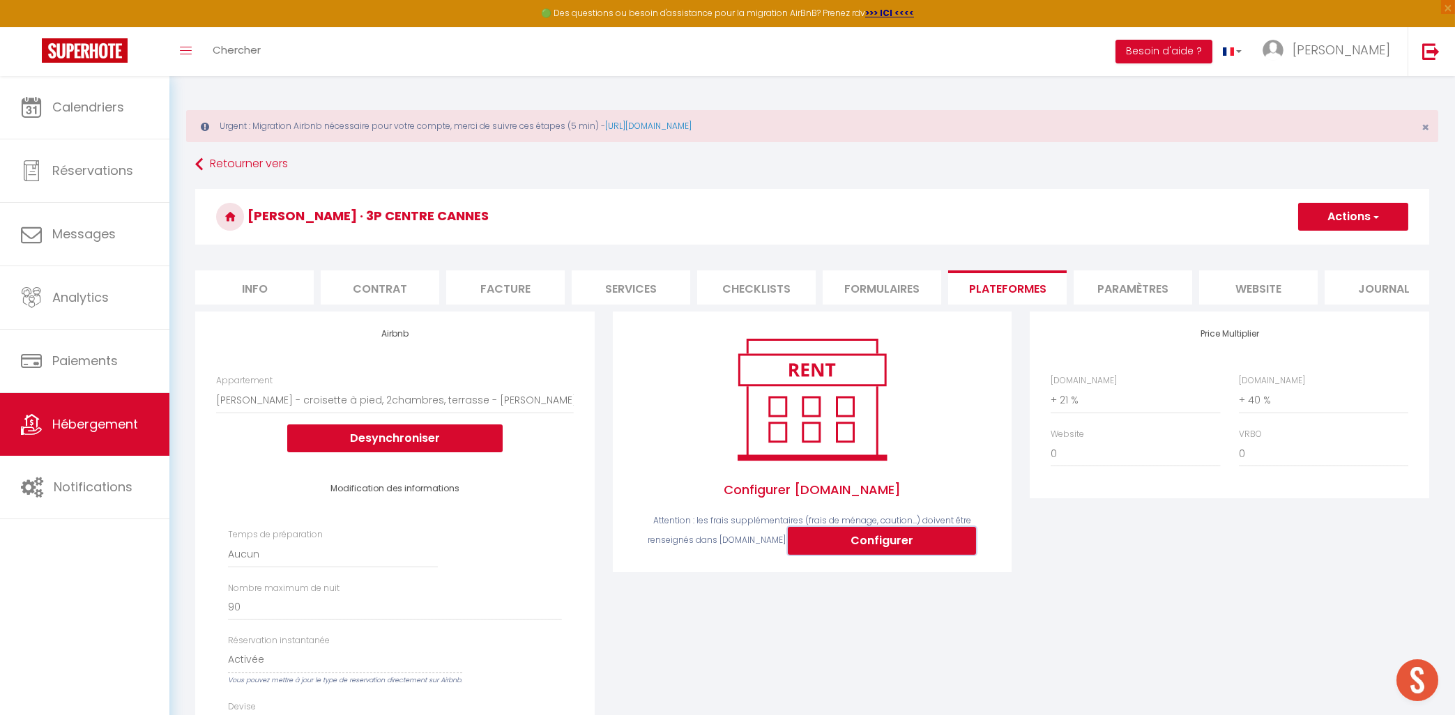
select select
type input "[EMAIL_ADDRESS][DOMAIN_NAME]"
type input "[PERSON_NAME][EMAIL_ADDRESS][DOMAIN_NAME]"
select select
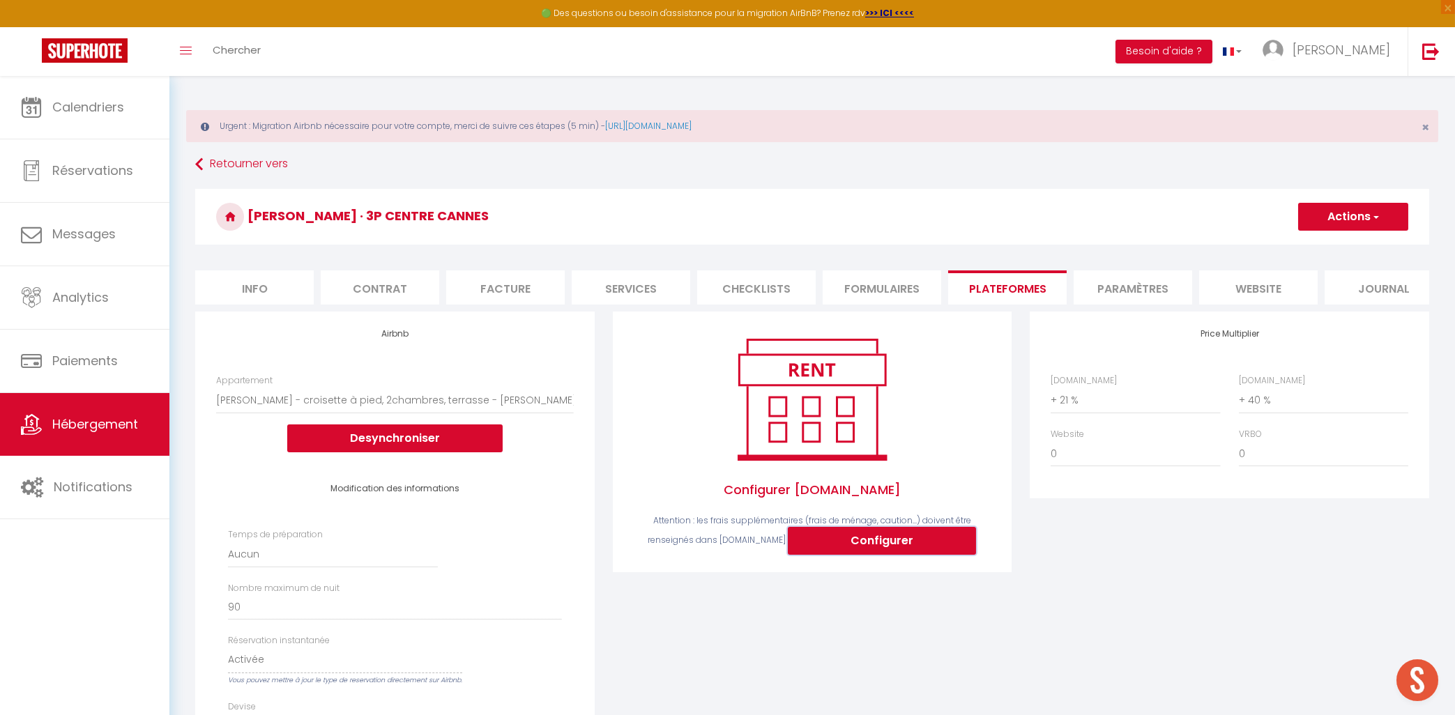
select select
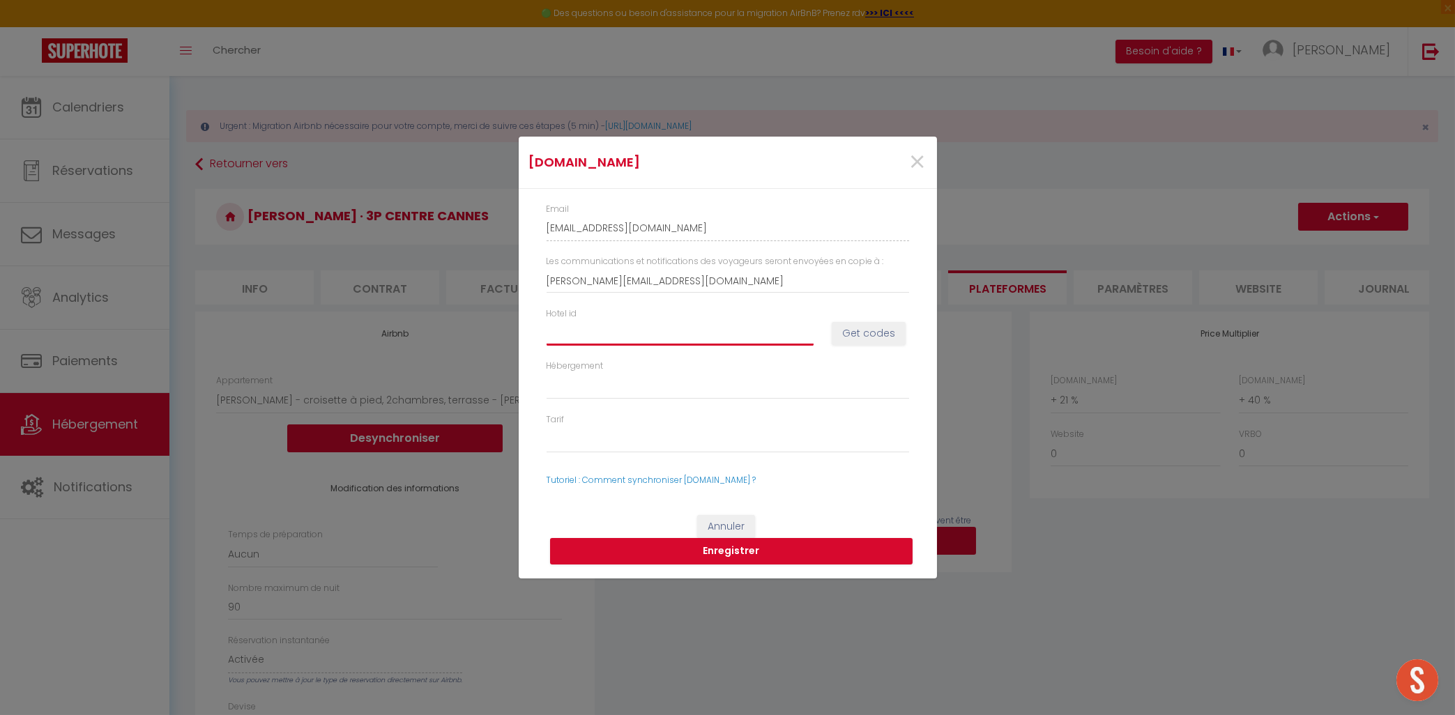
click at [681, 333] on input "Hotel id" at bounding box center [680, 333] width 267 height 25
type input "1"
select select
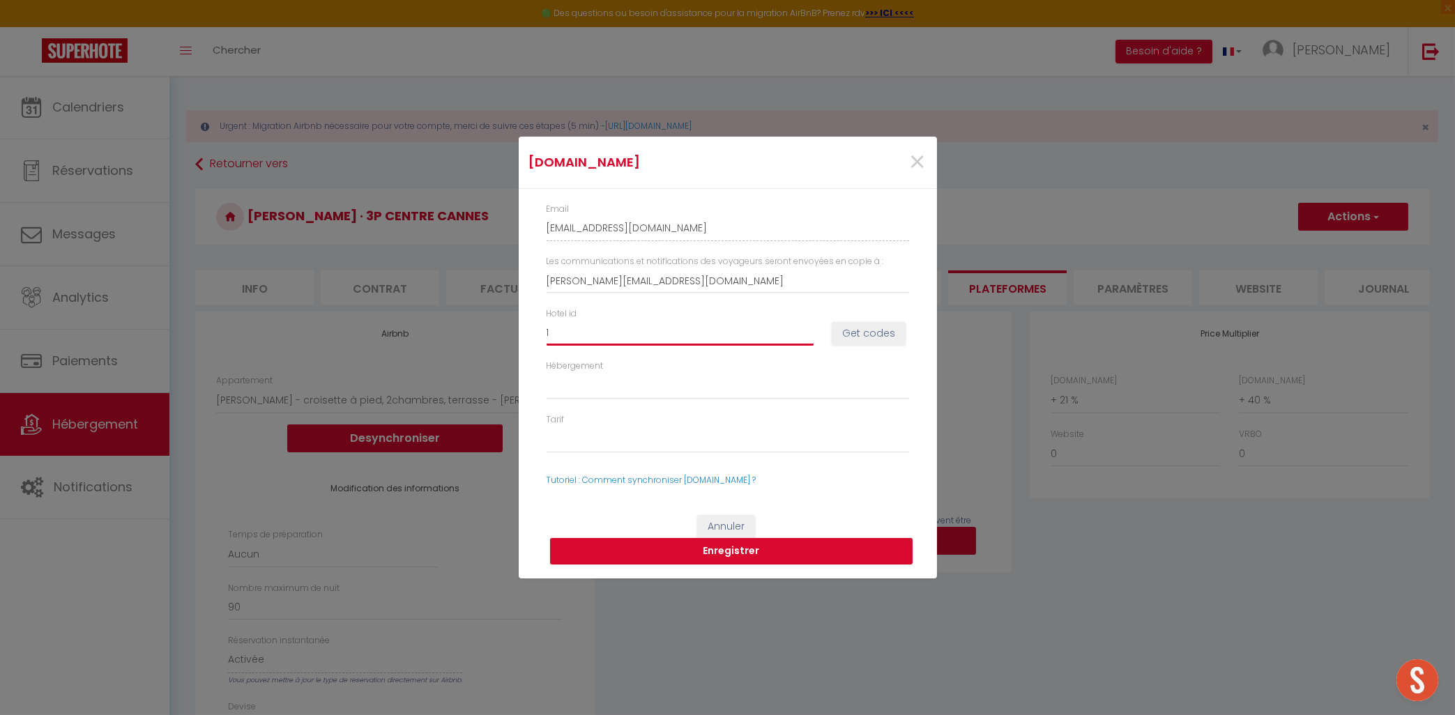
type input "15"
select select
type input "150"
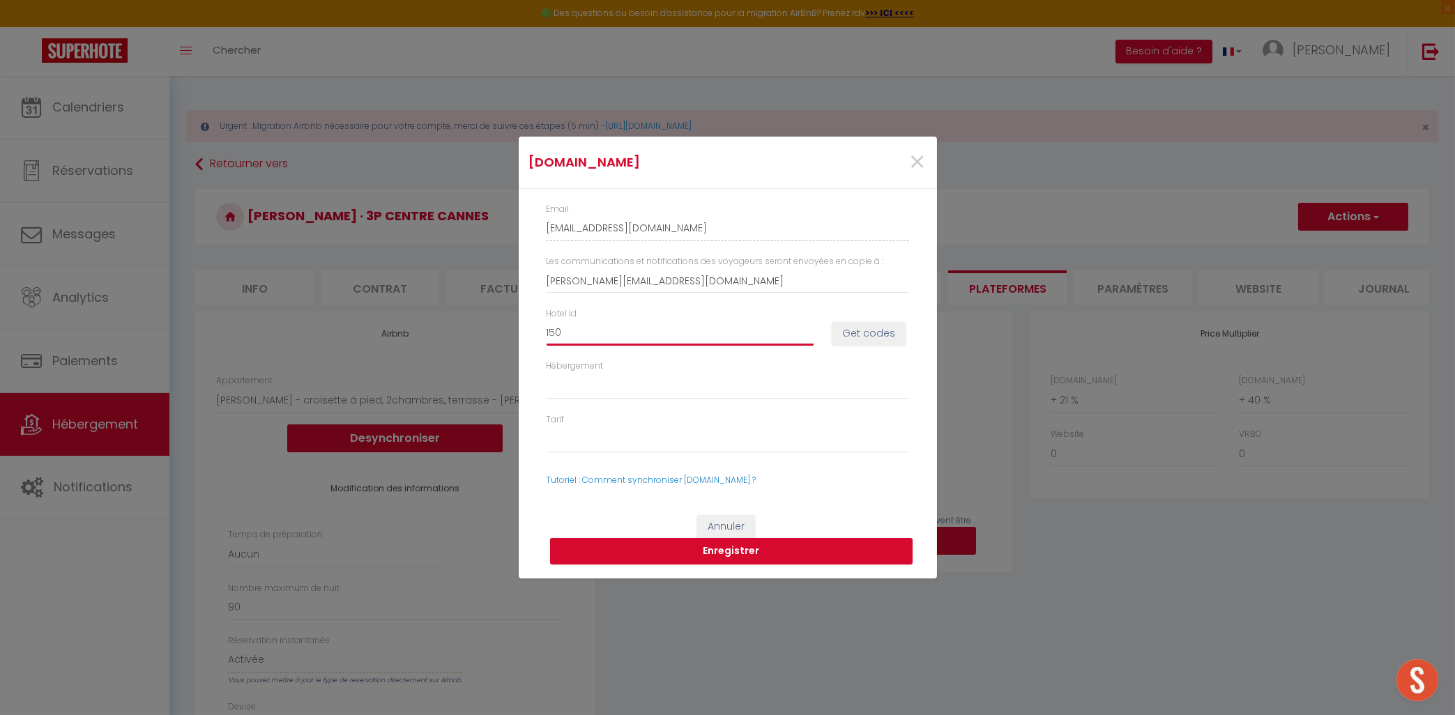
select select
type input "1508"
select select
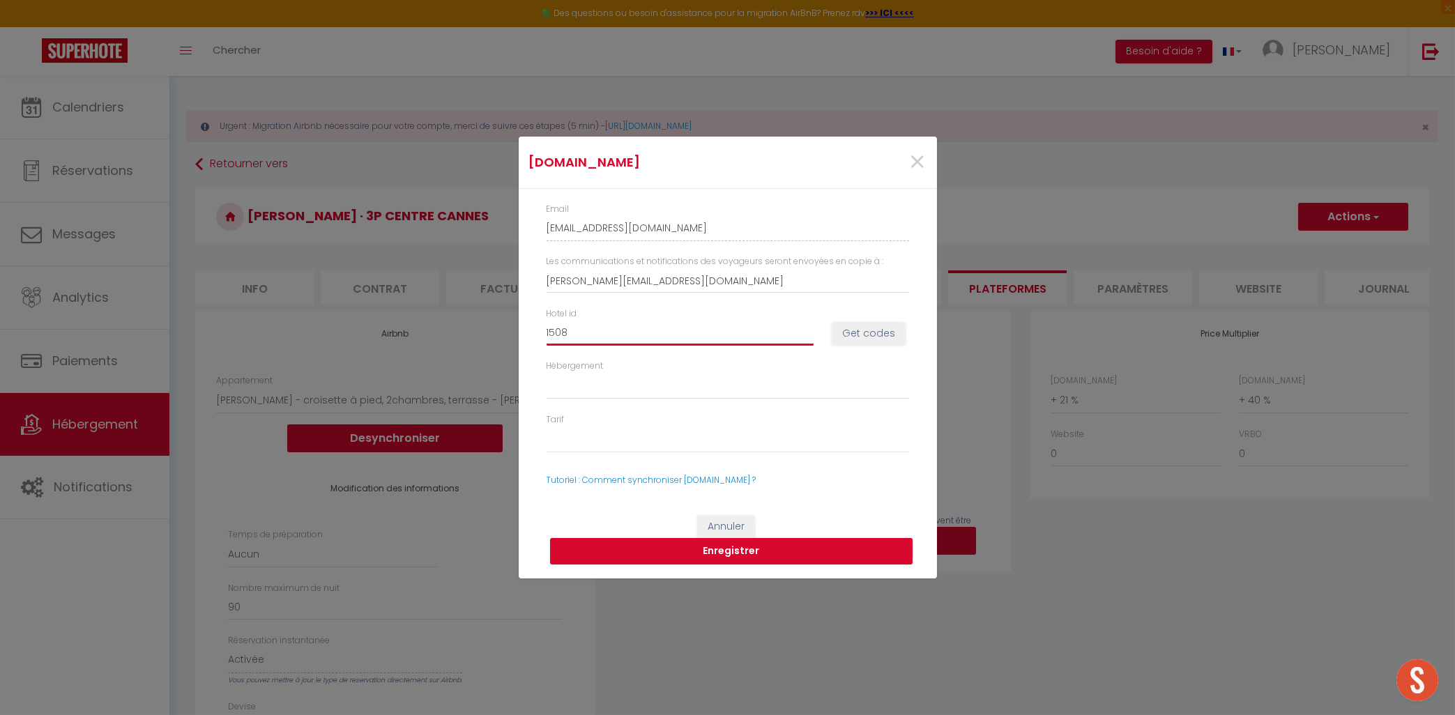
select select
type input "15084"
select select
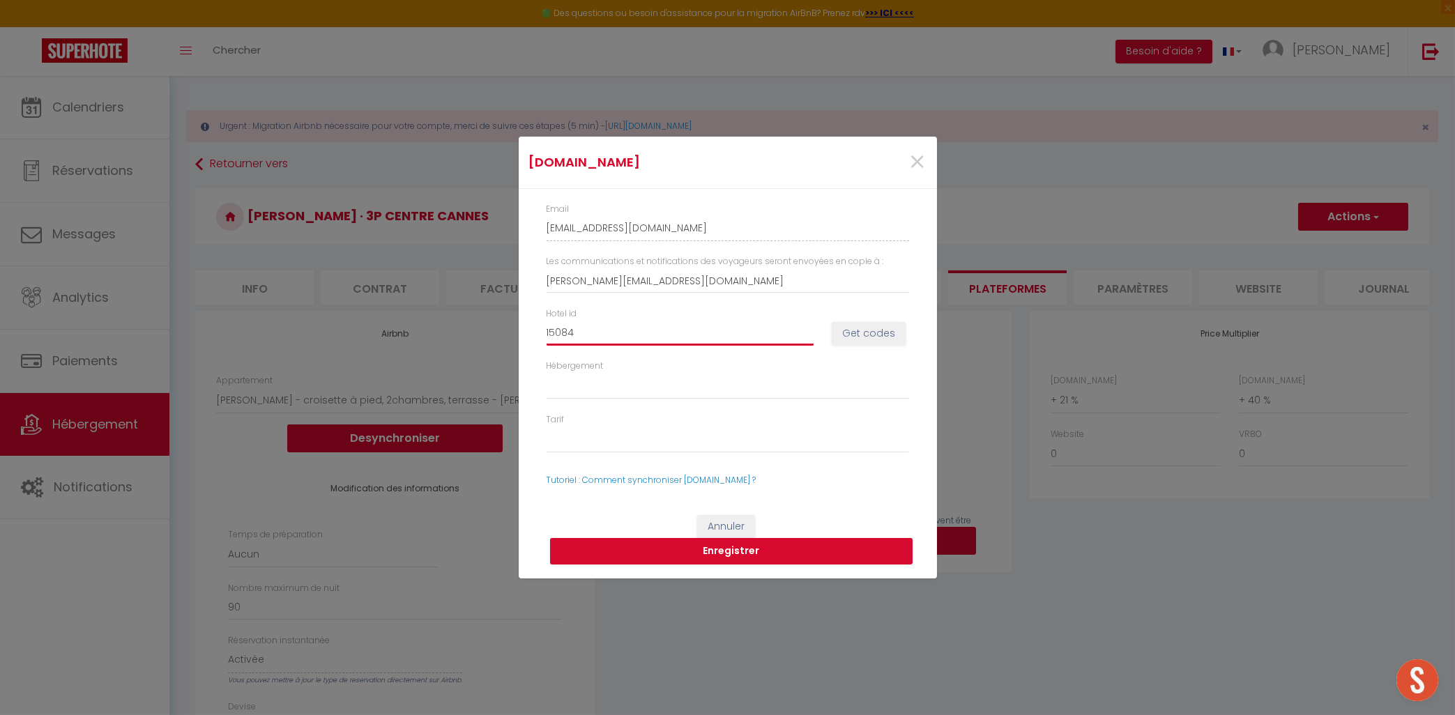
select select
type input "150845"
select select
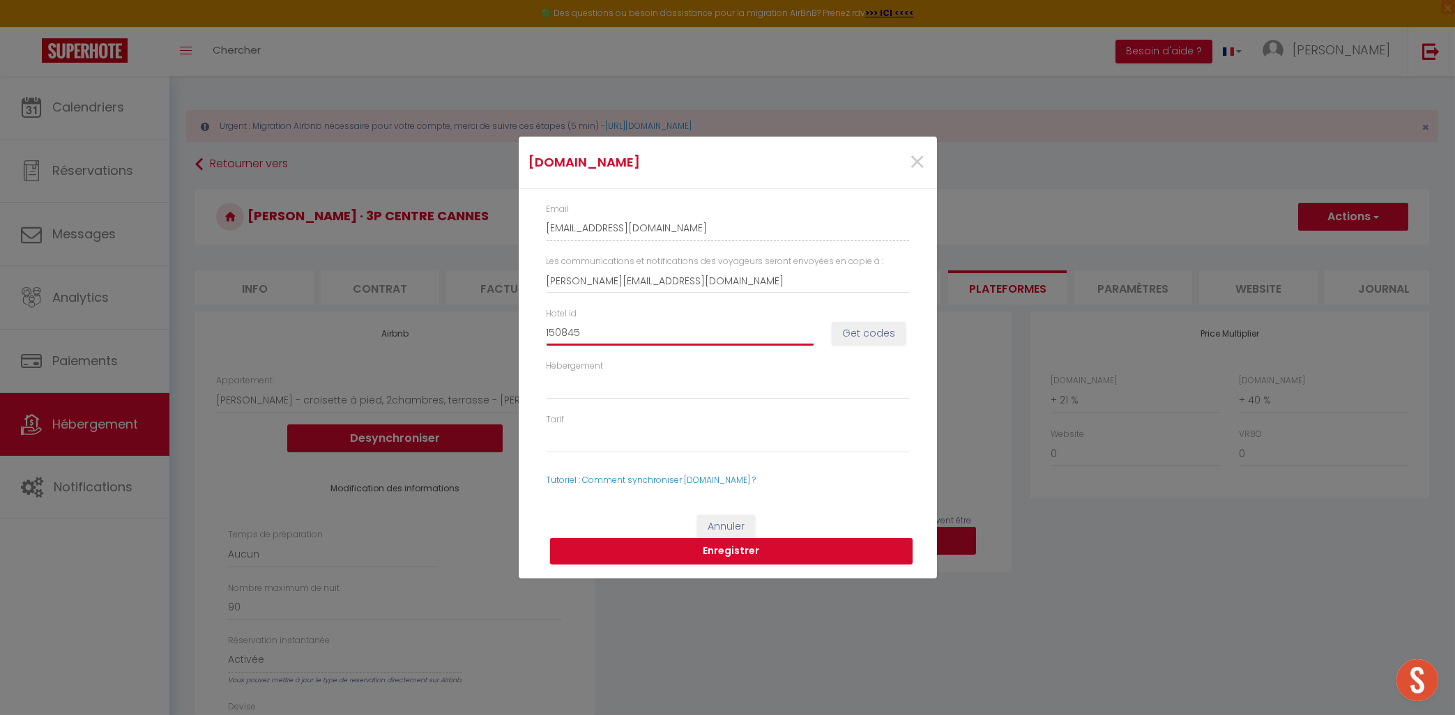
type input "1508453"
select select
type input "15084535"
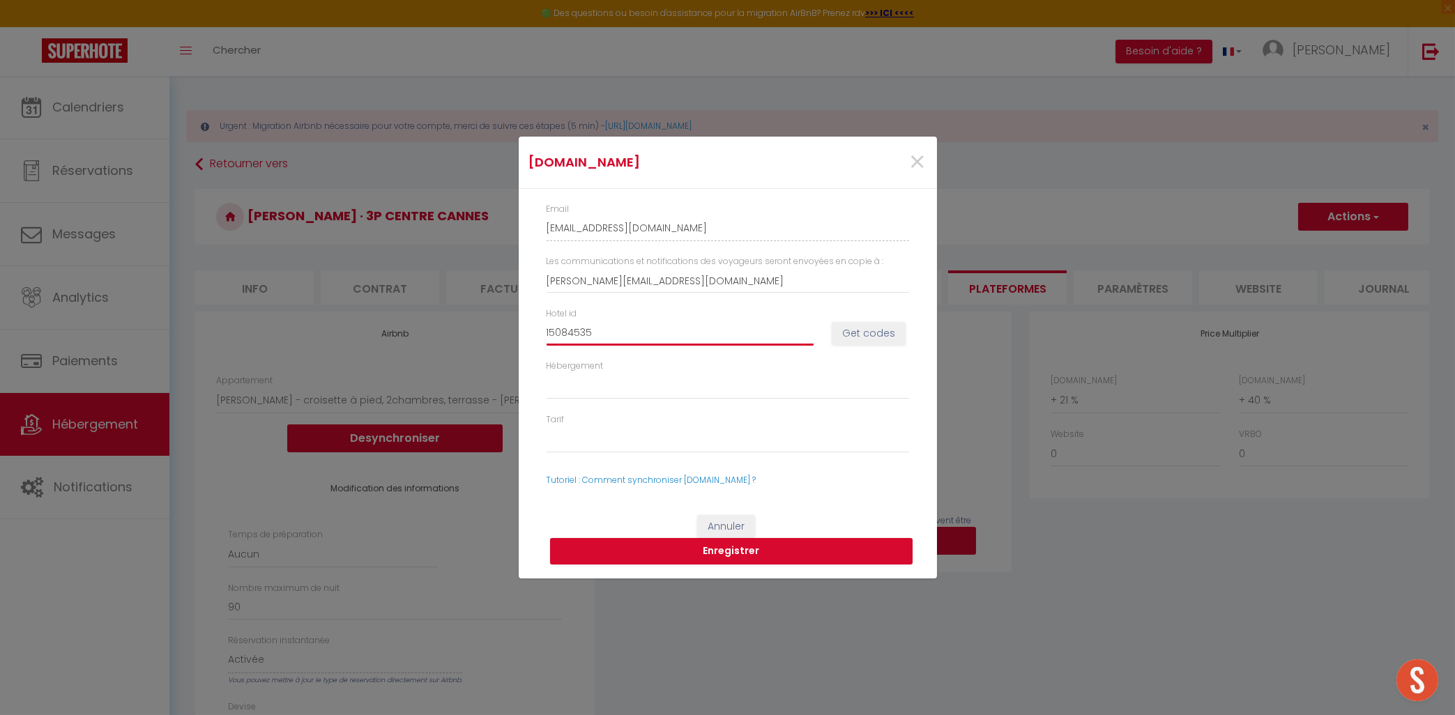
select select
type input "15084535"
click at [841, 332] on button "Get codes" at bounding box center [869, 334] width 74 height 24
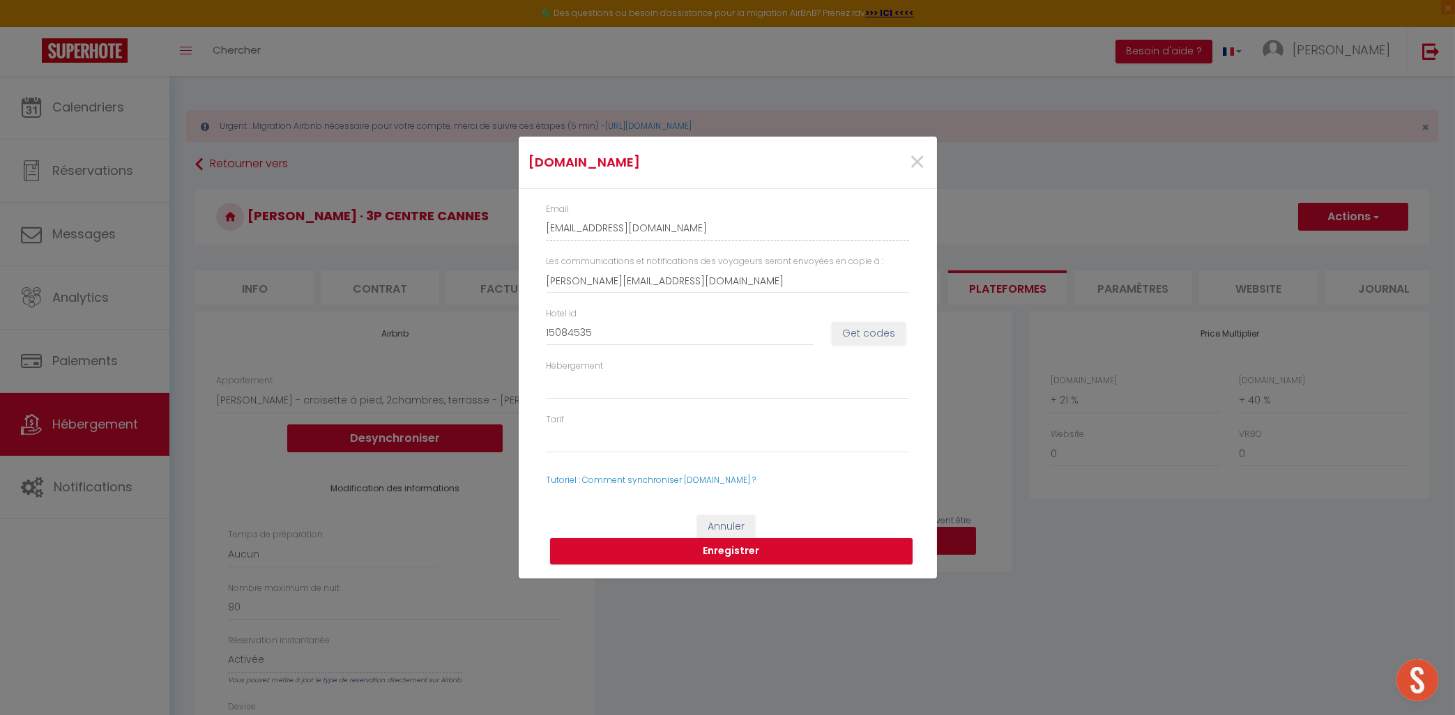
select select
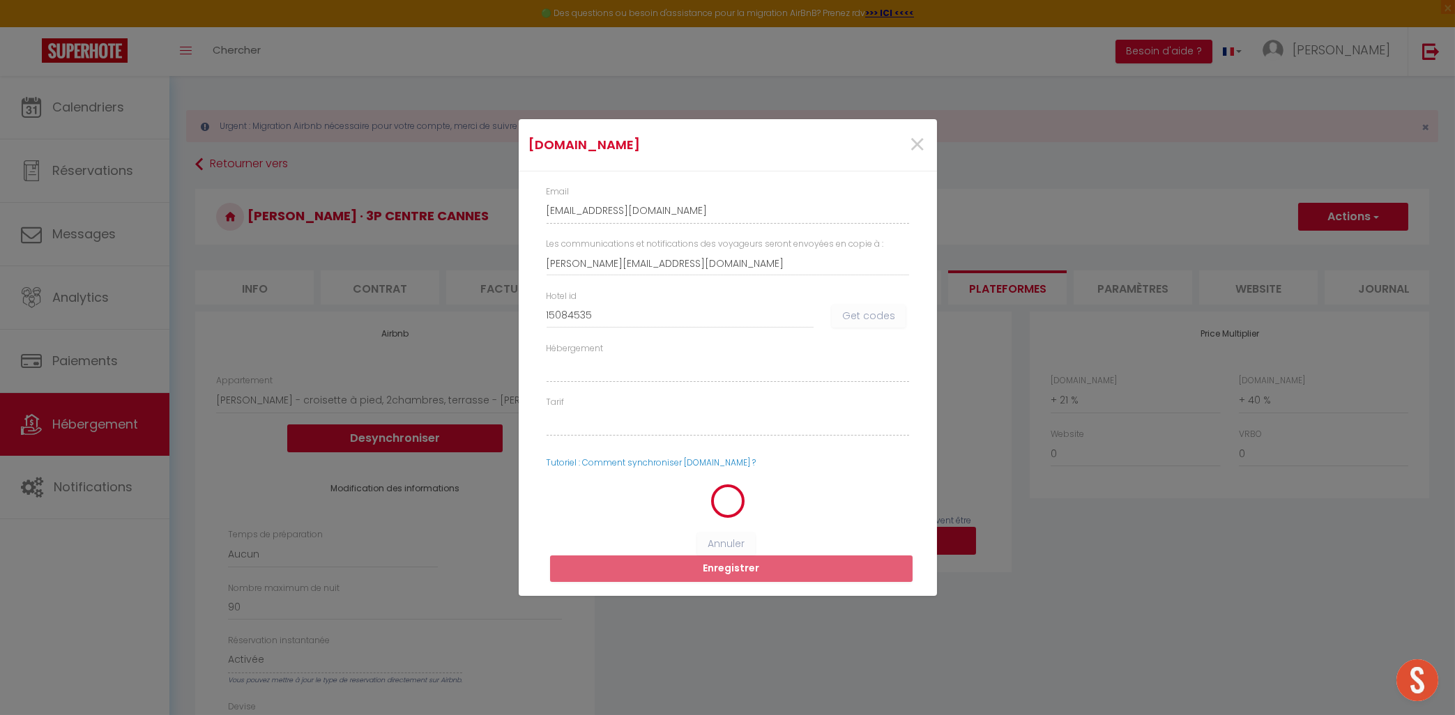
select select
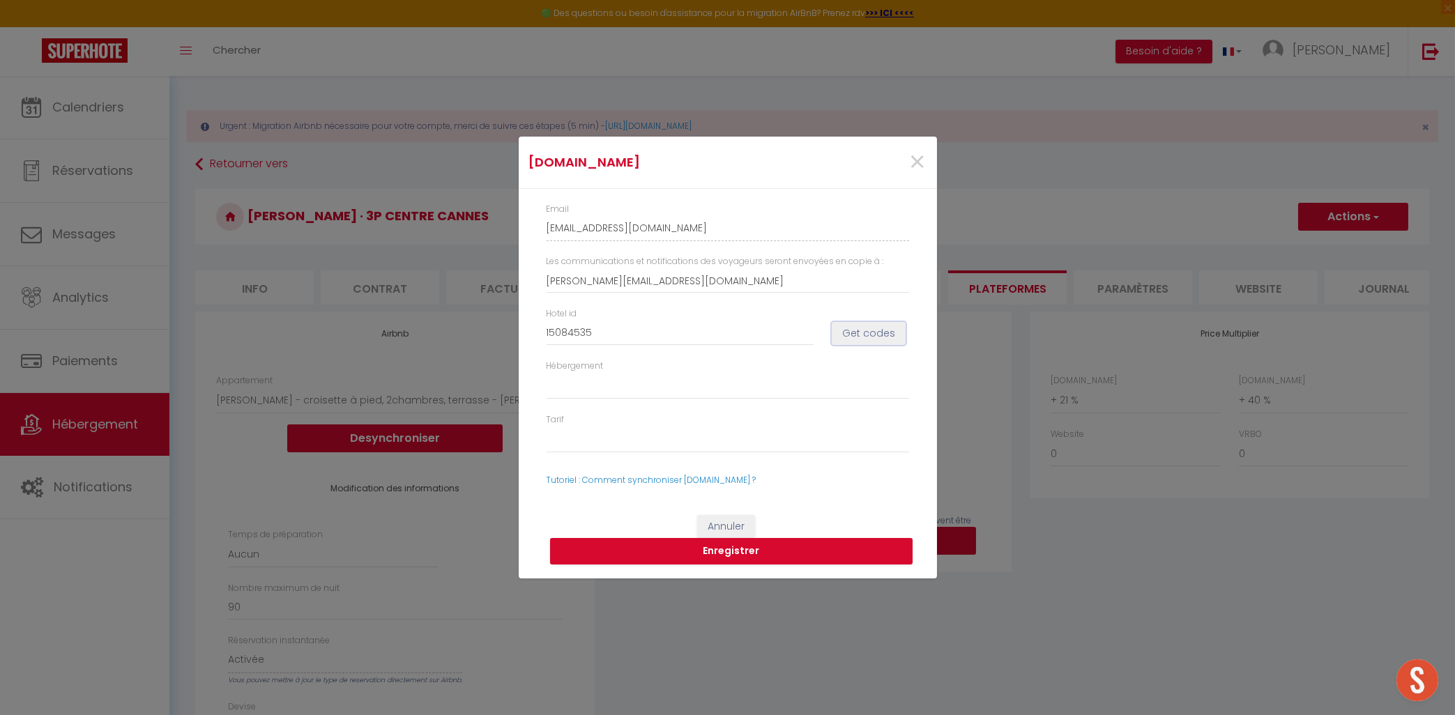
click at [848, 336] on button "Get codes" at bounding box center [869, 334] width 74 height 24
select select
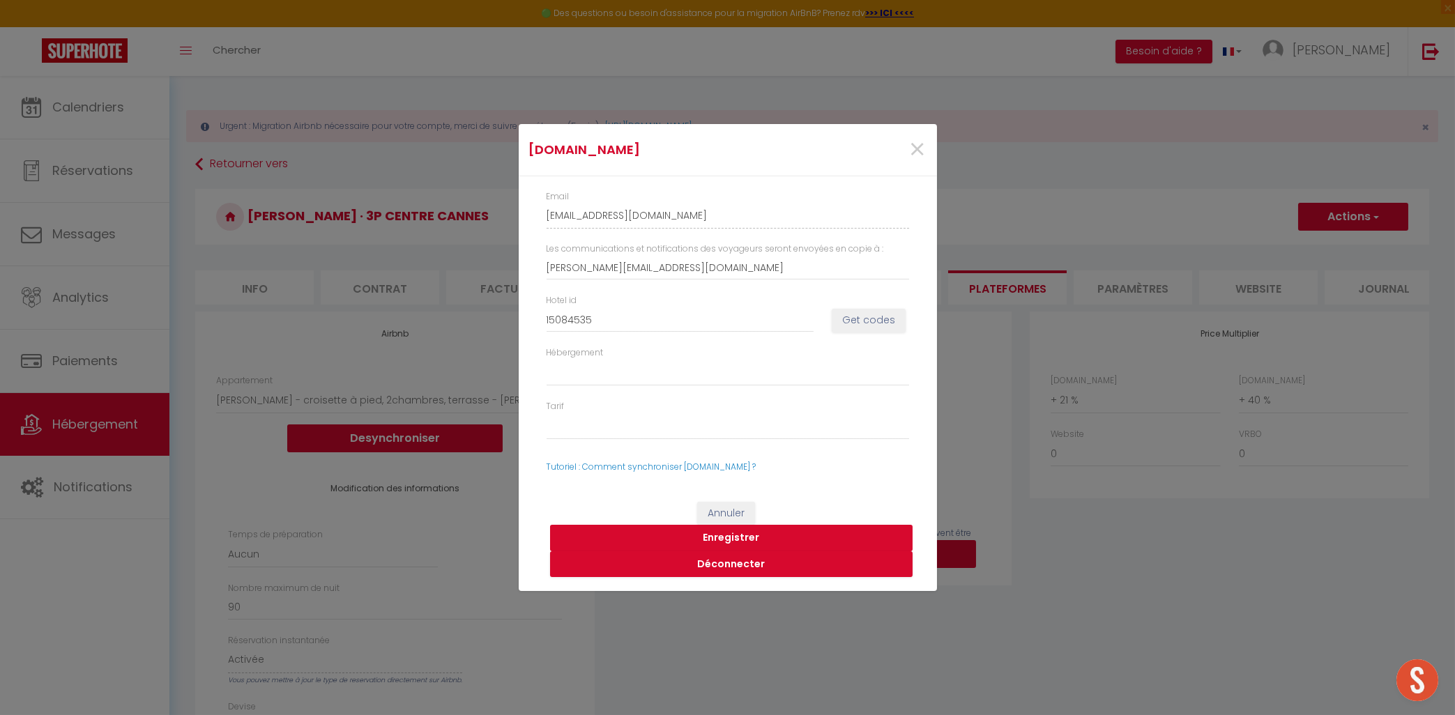
click at [722, 535] on button "Enregistrer" at bounding box center [731, 538] width 363 height 26
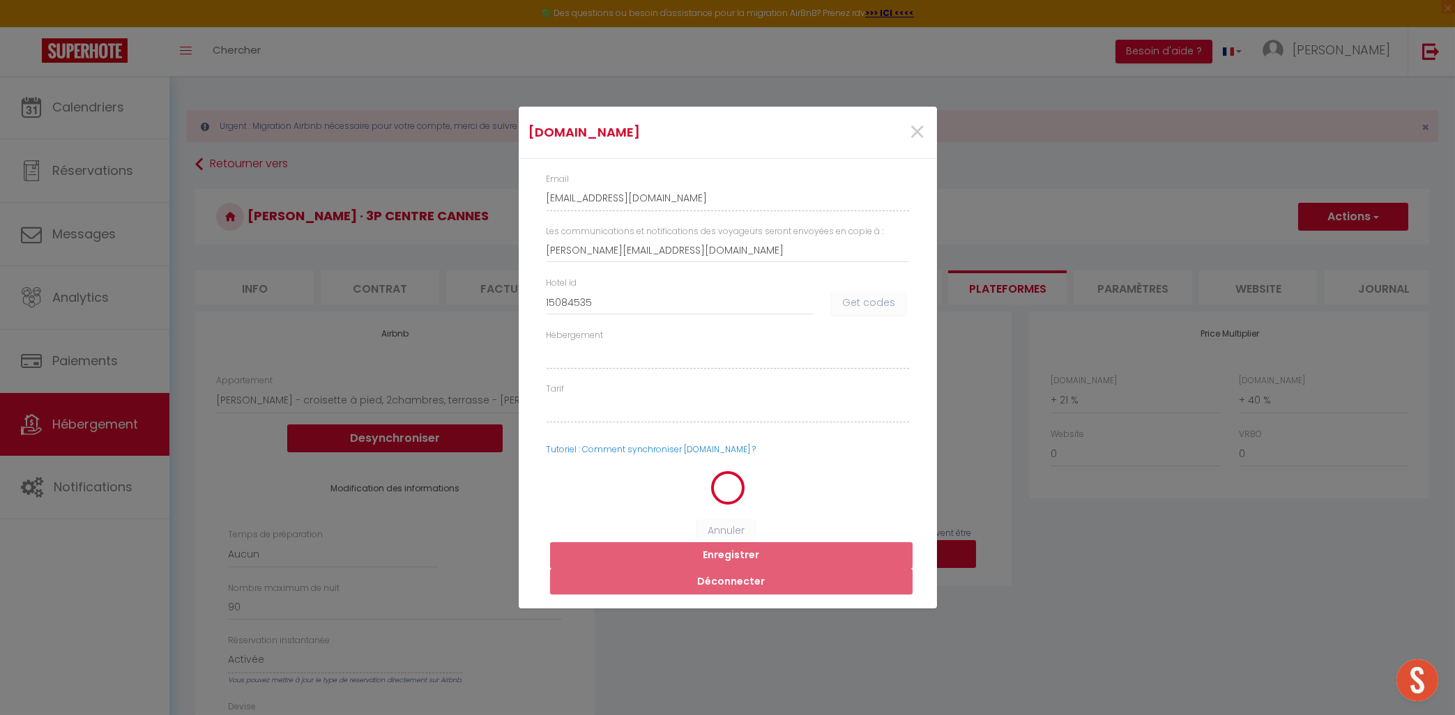
select select
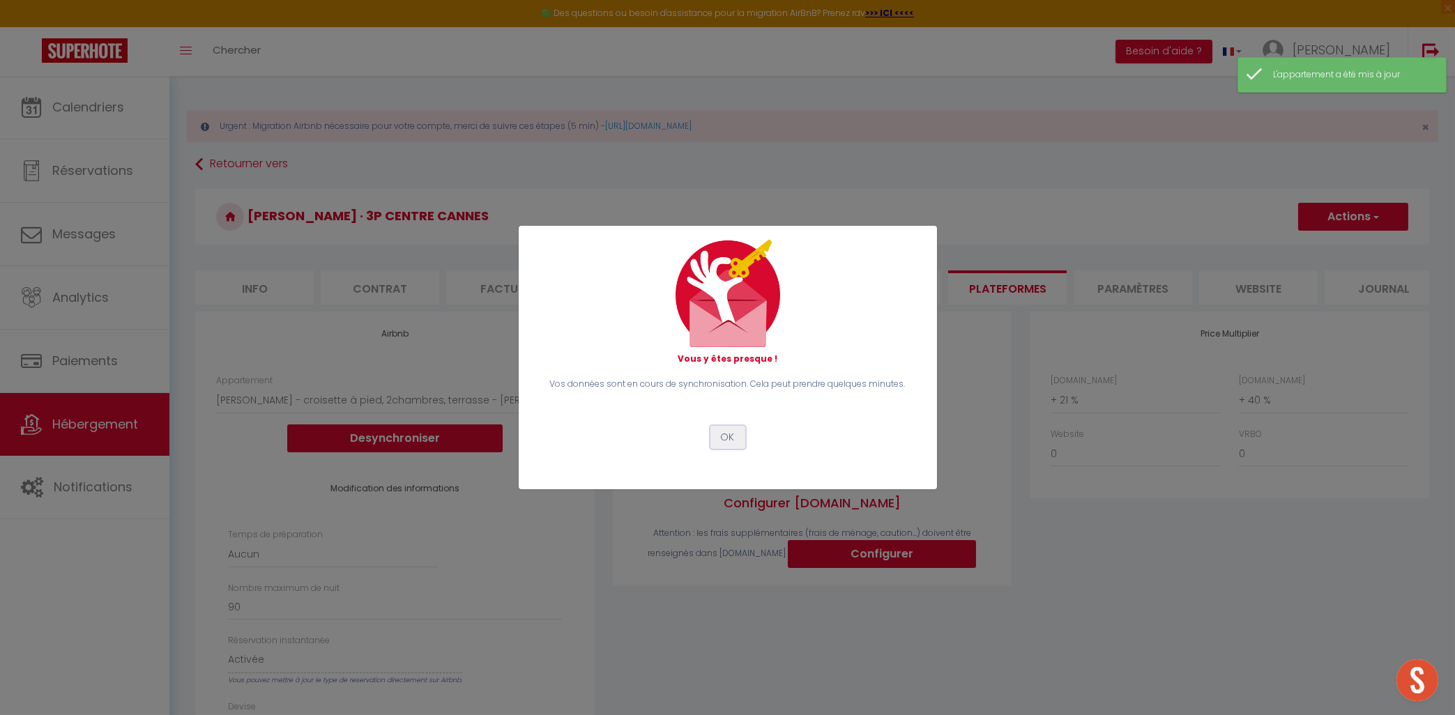
click at [733, 441] on button "OK" at bounding box center [727, 438] width 35 height 24
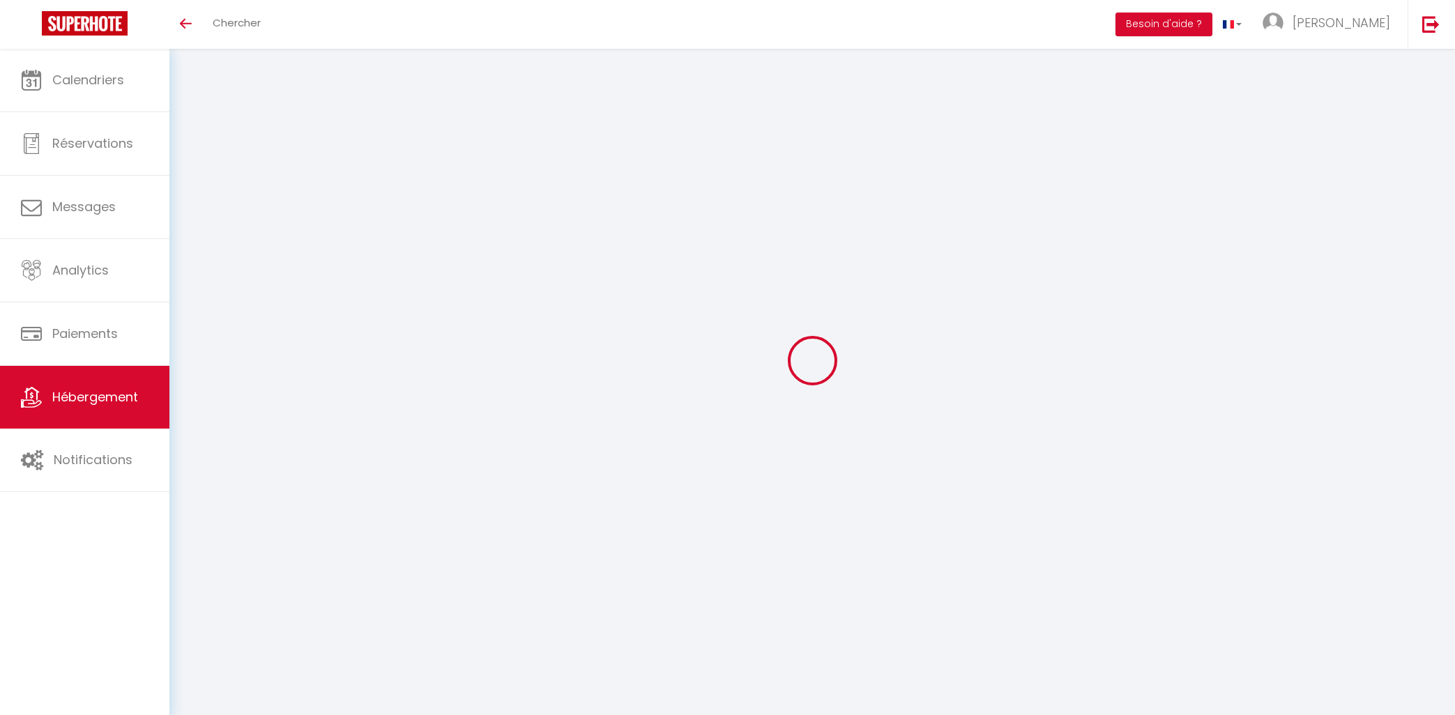
select select
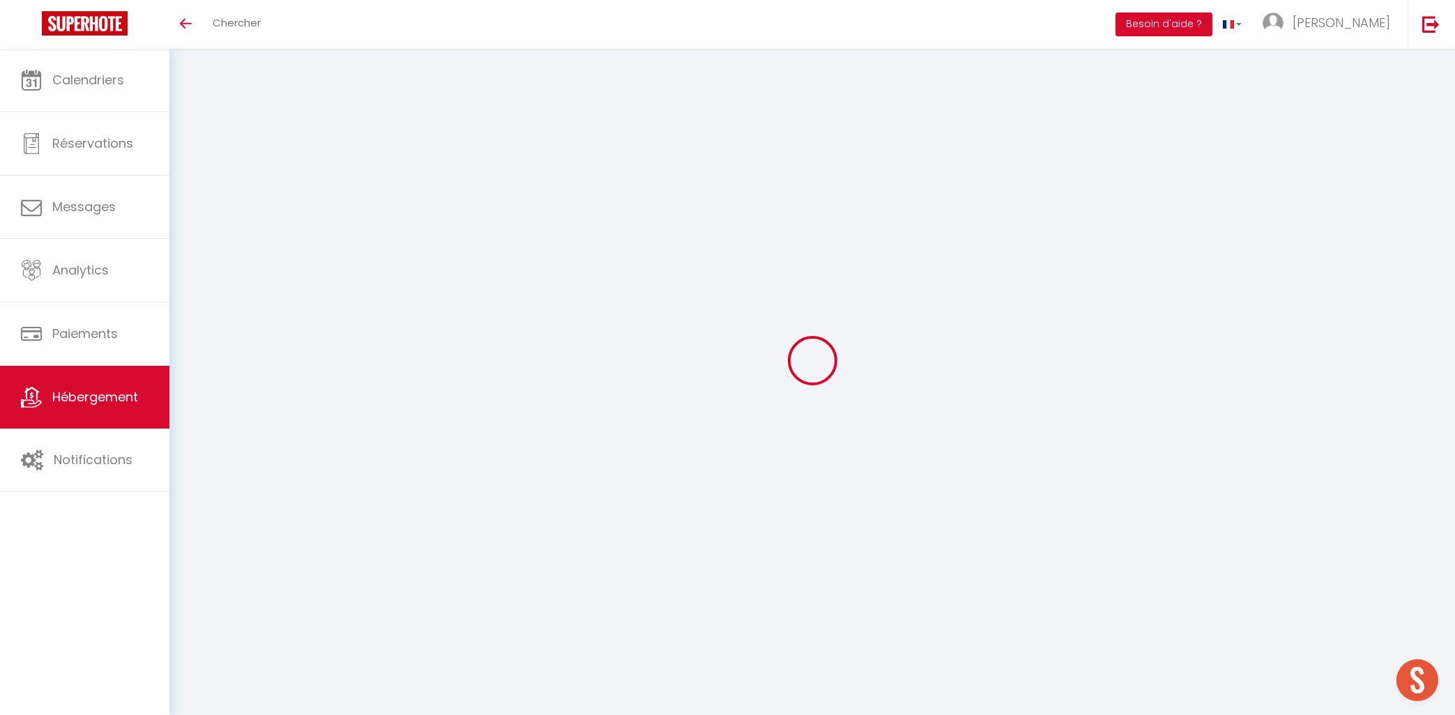
select select
type input "[EMAIL_ADDRESS][DOMAIN_NAME]"
type input "[PERSON_NAME][EMAIL_ADDRESS][DOMAIN_NAME]"
type input "15084535"
select select "+ 21 %"
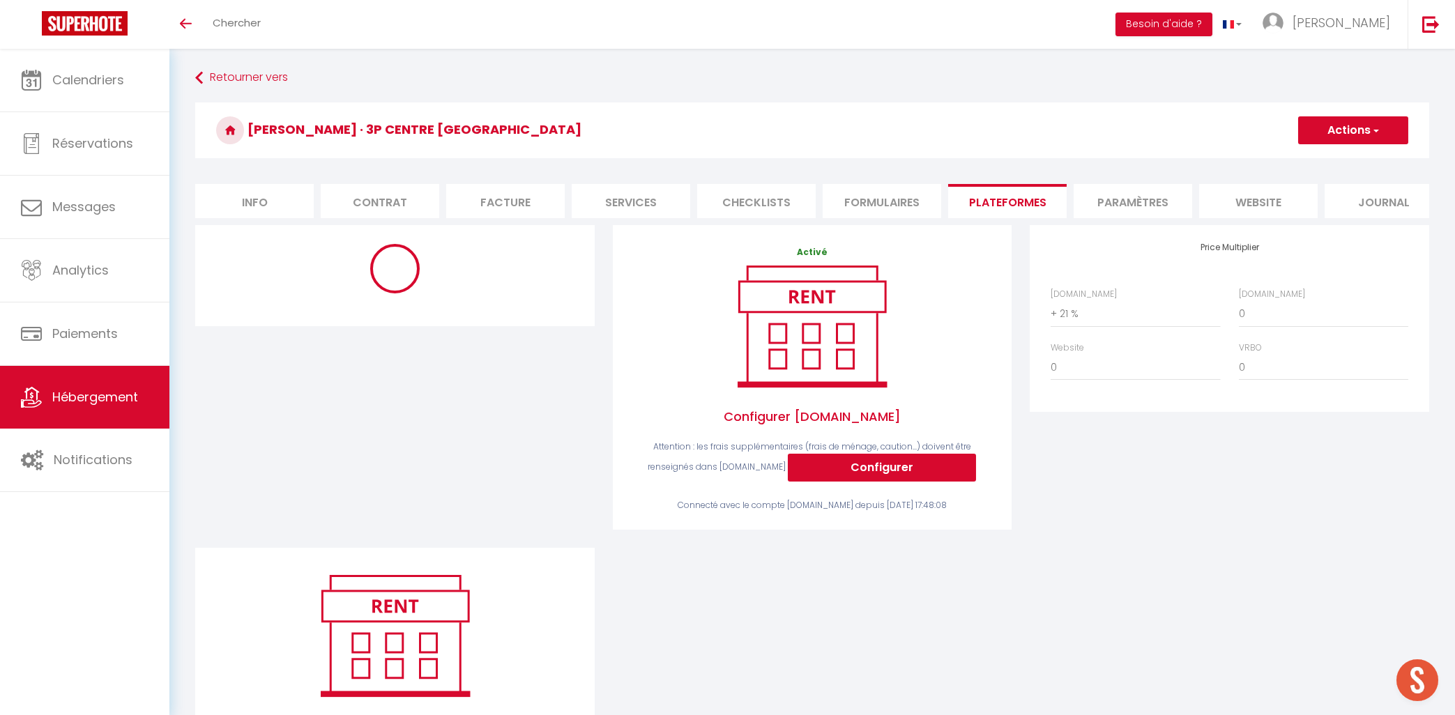
select select "EUR"
select select
select select "7165-1517135212268390457"
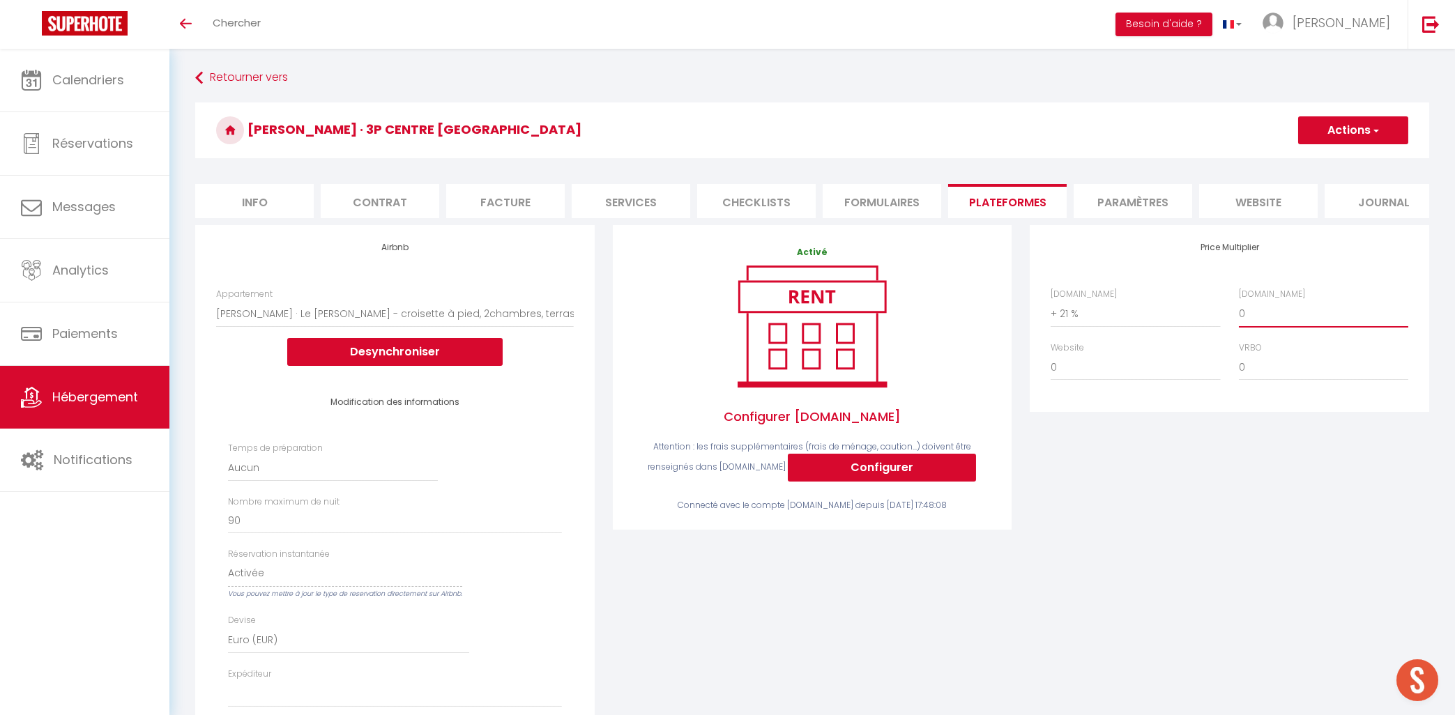
click at [1239, 300] on select "0 + 1 % + 2 % + 3 % + 4 % + 5 % + 6 % + 7 % + 8 % + 9 %" at bounding box center [1323, 313] width 169 height 26
select select "+ 40 %"
click option "+ 40 %" at bounding box center [0, 0] width 0 height 0
select select
click at [1343, 139] on button "Actions" at bounding box center [1353, 130] width 110 height 28
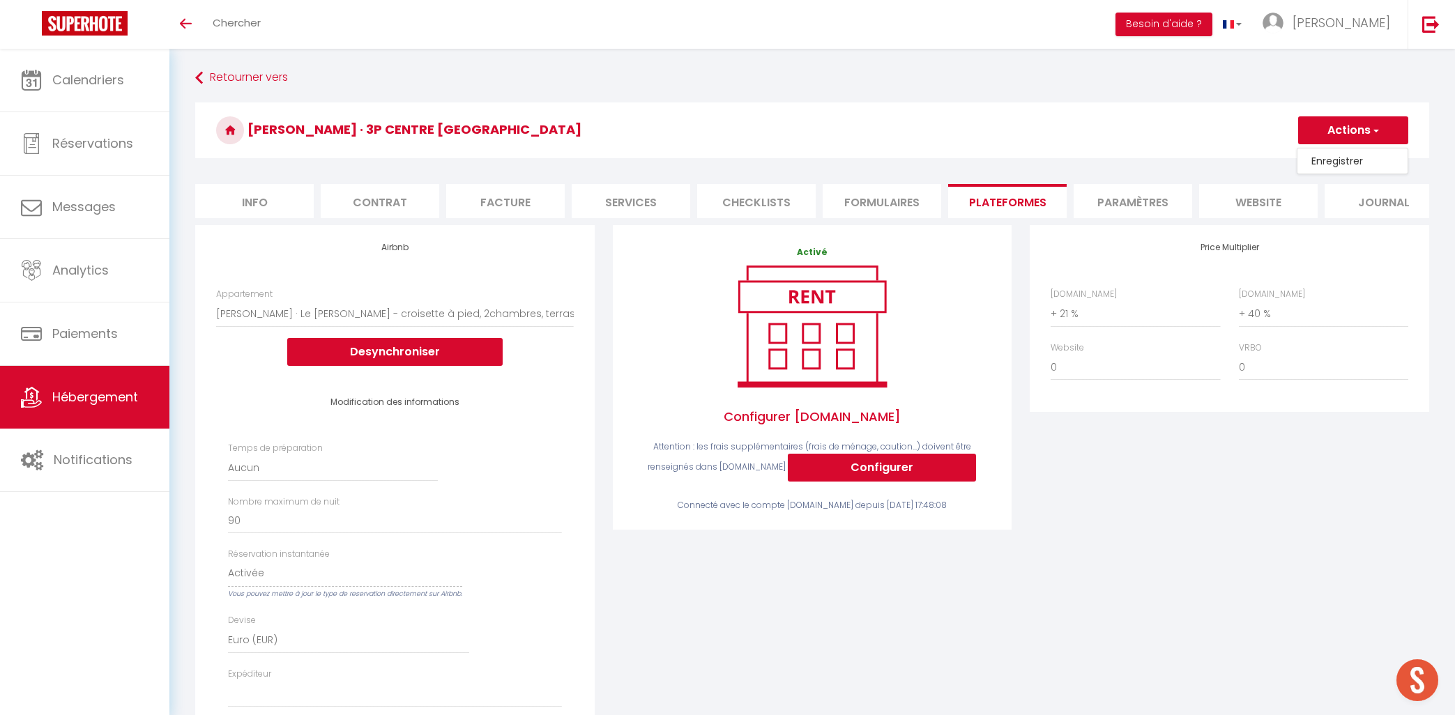
click at [1334, 160] on link "Enregistrer" at bounding box center [1352, 161] width 110 height 18
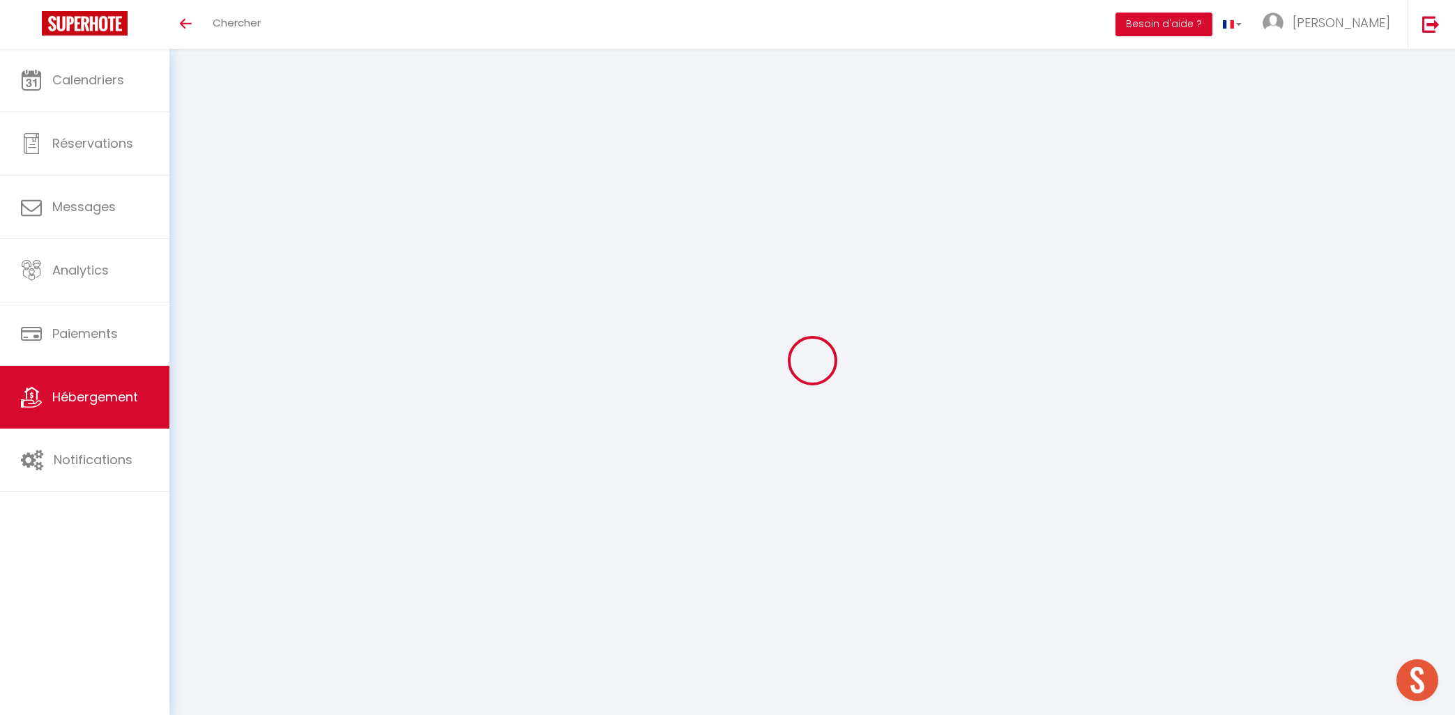
select select "EUR"
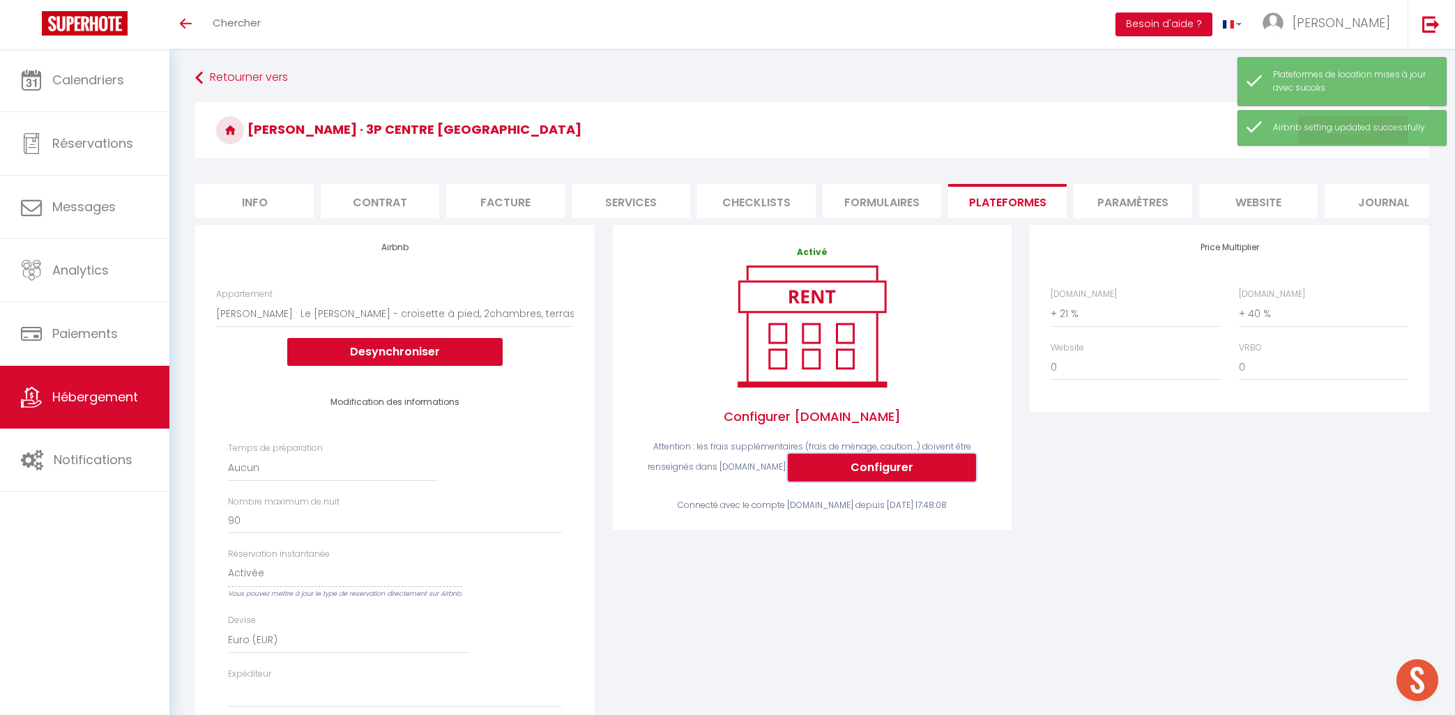
click at [855, 466] on button "Configurer" at bounding box center [882, 468] width 188 height 28
select select
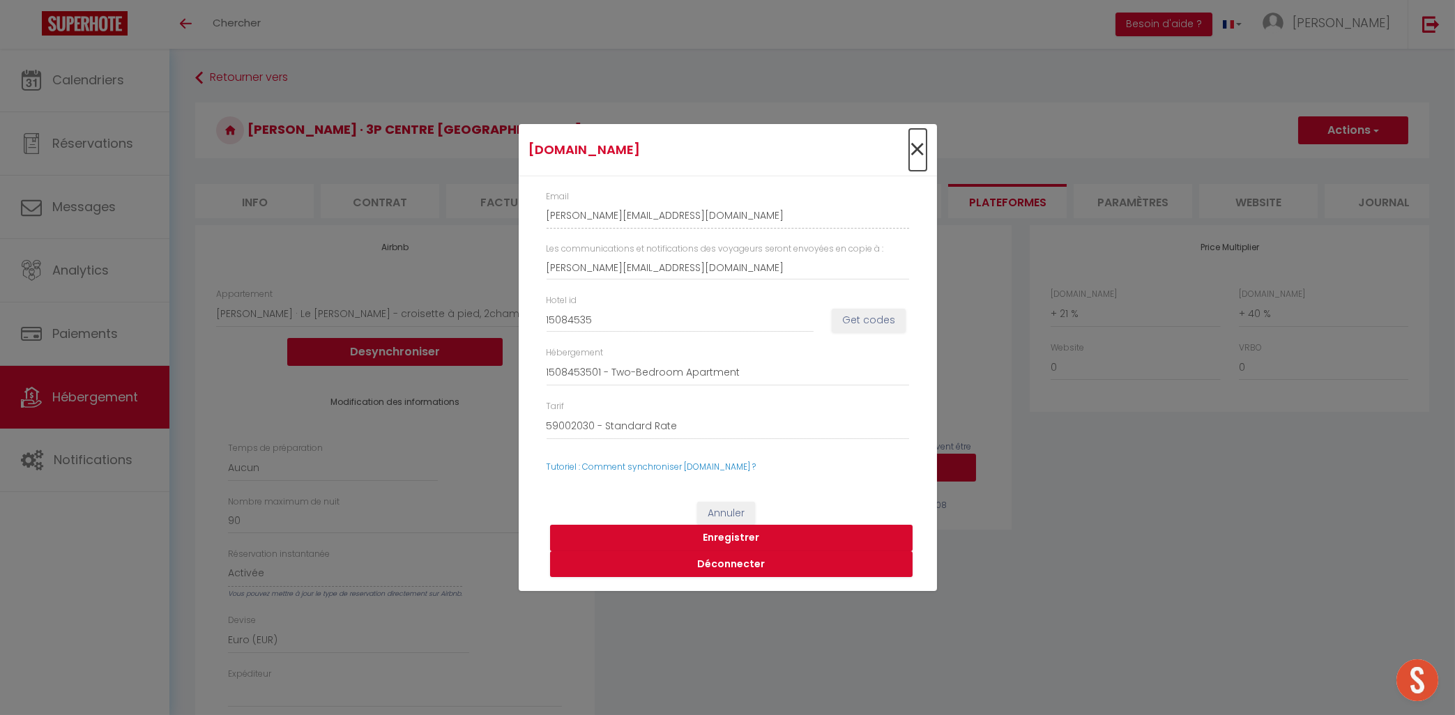
click at [918, 144] on span "×" at bounding box center [917, 150] width 17 height 42
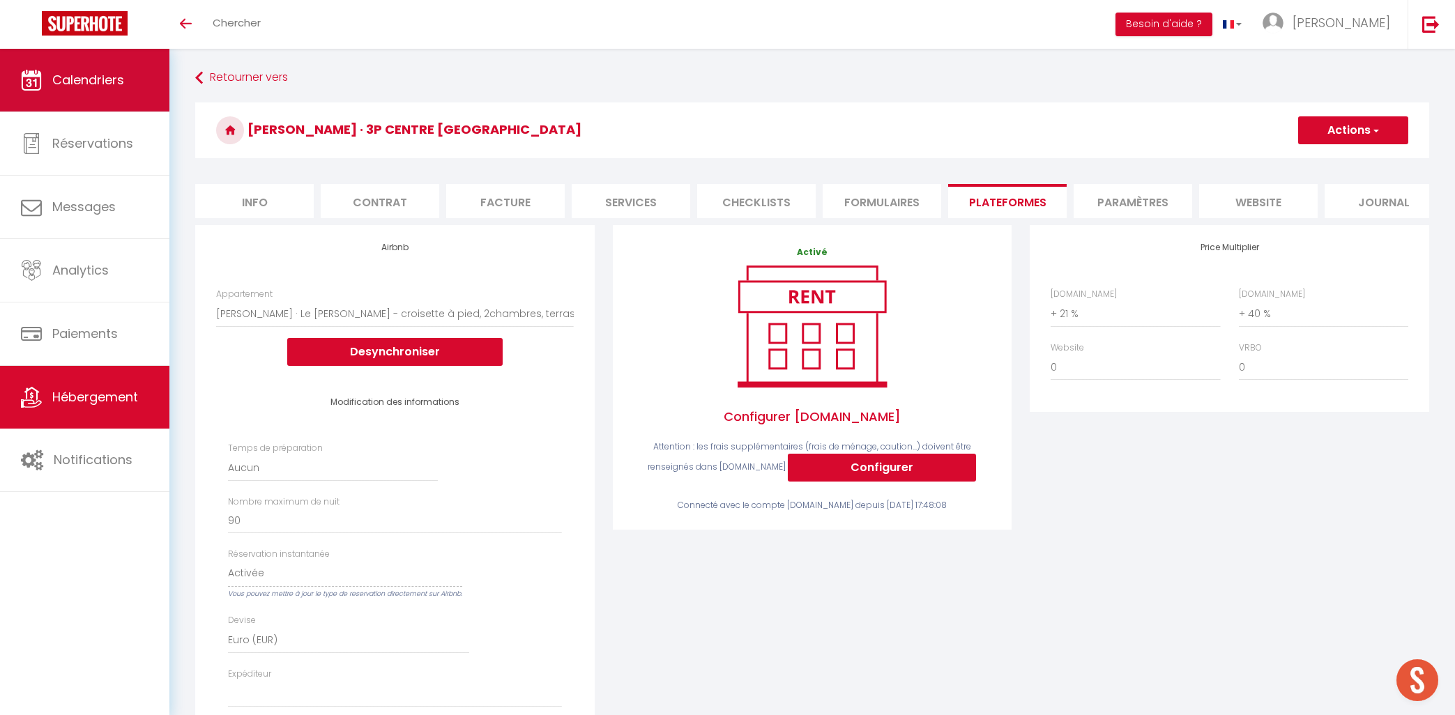
click at [104, 72] on link "Calendriers" at bounding box center [84, 80] width 169 height 63
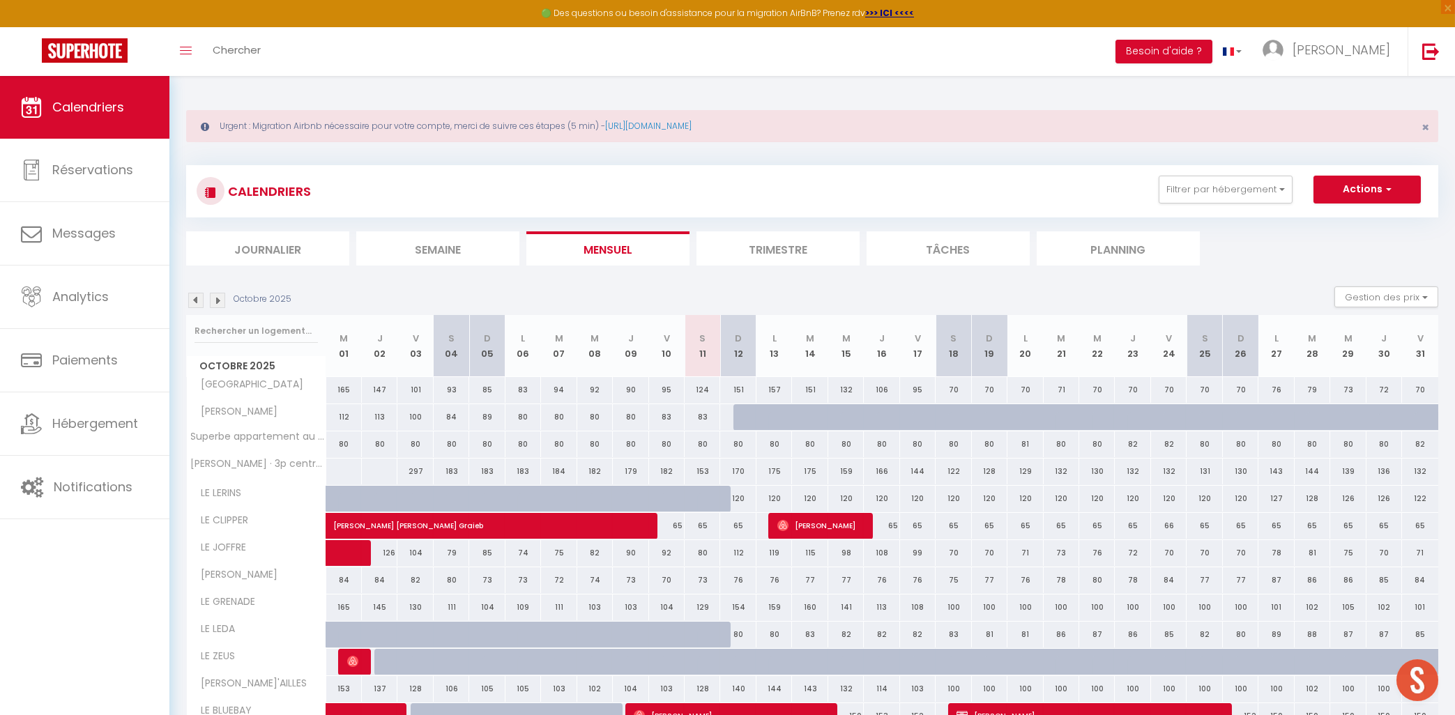
scroll to position [298, 0]
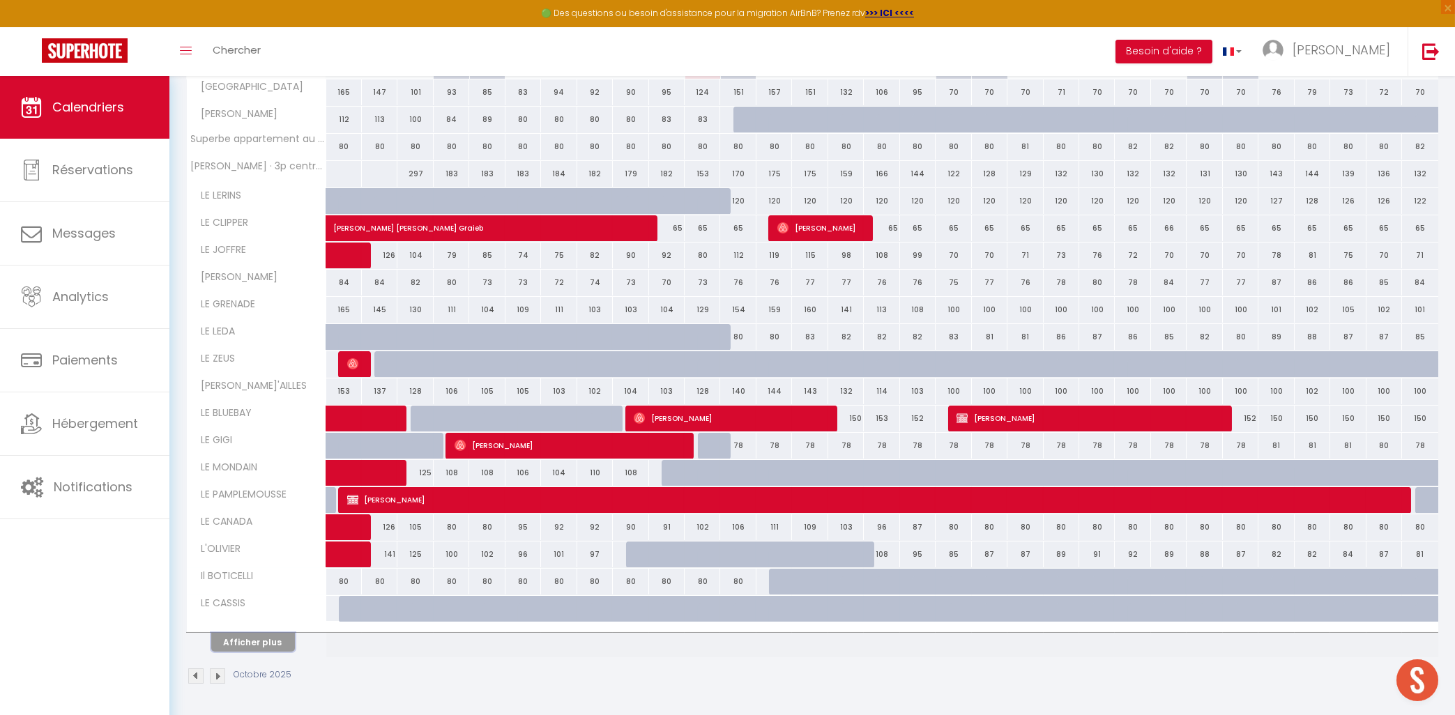
click at [274, 646] on button "Afficher plus" at bounding box center [253, 642] width 84 height 19
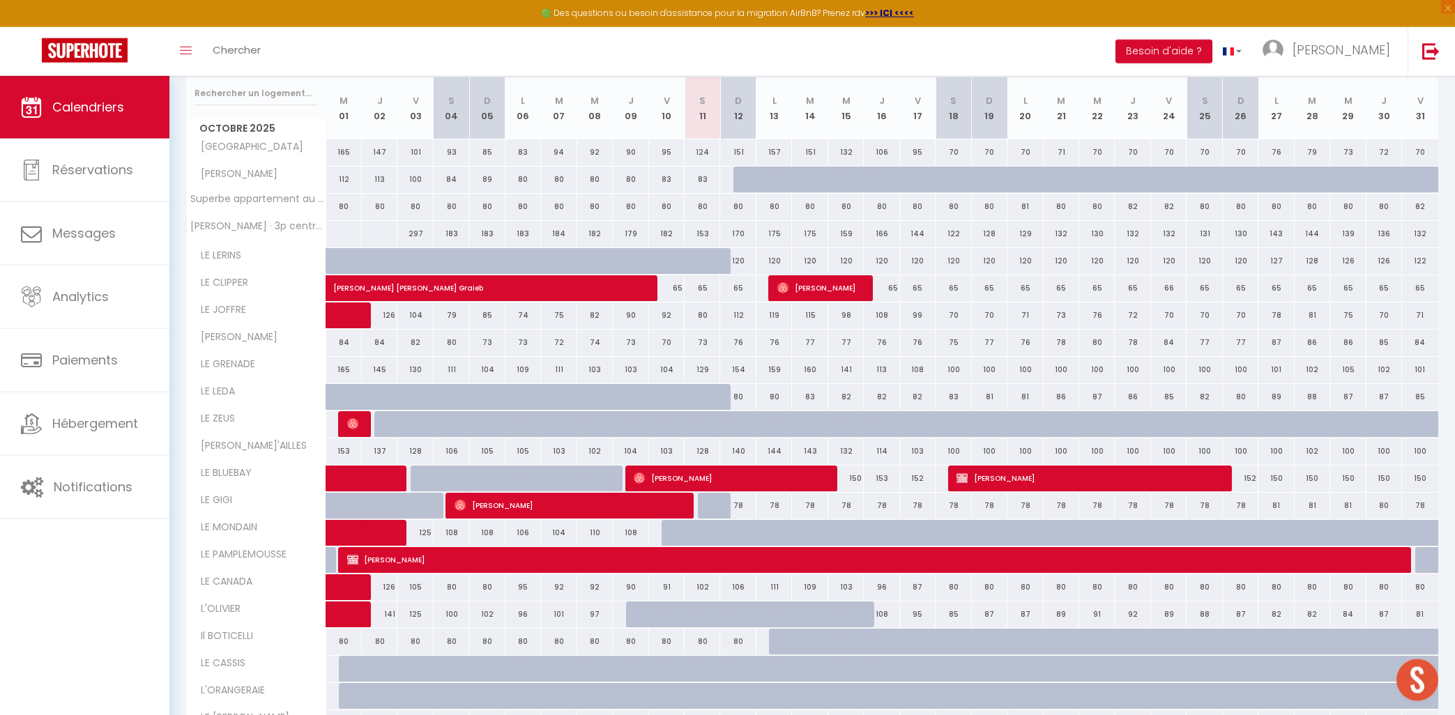
scroll to position [237, 0]
